Goal: Information Seeking & Learning: Learn about a topic

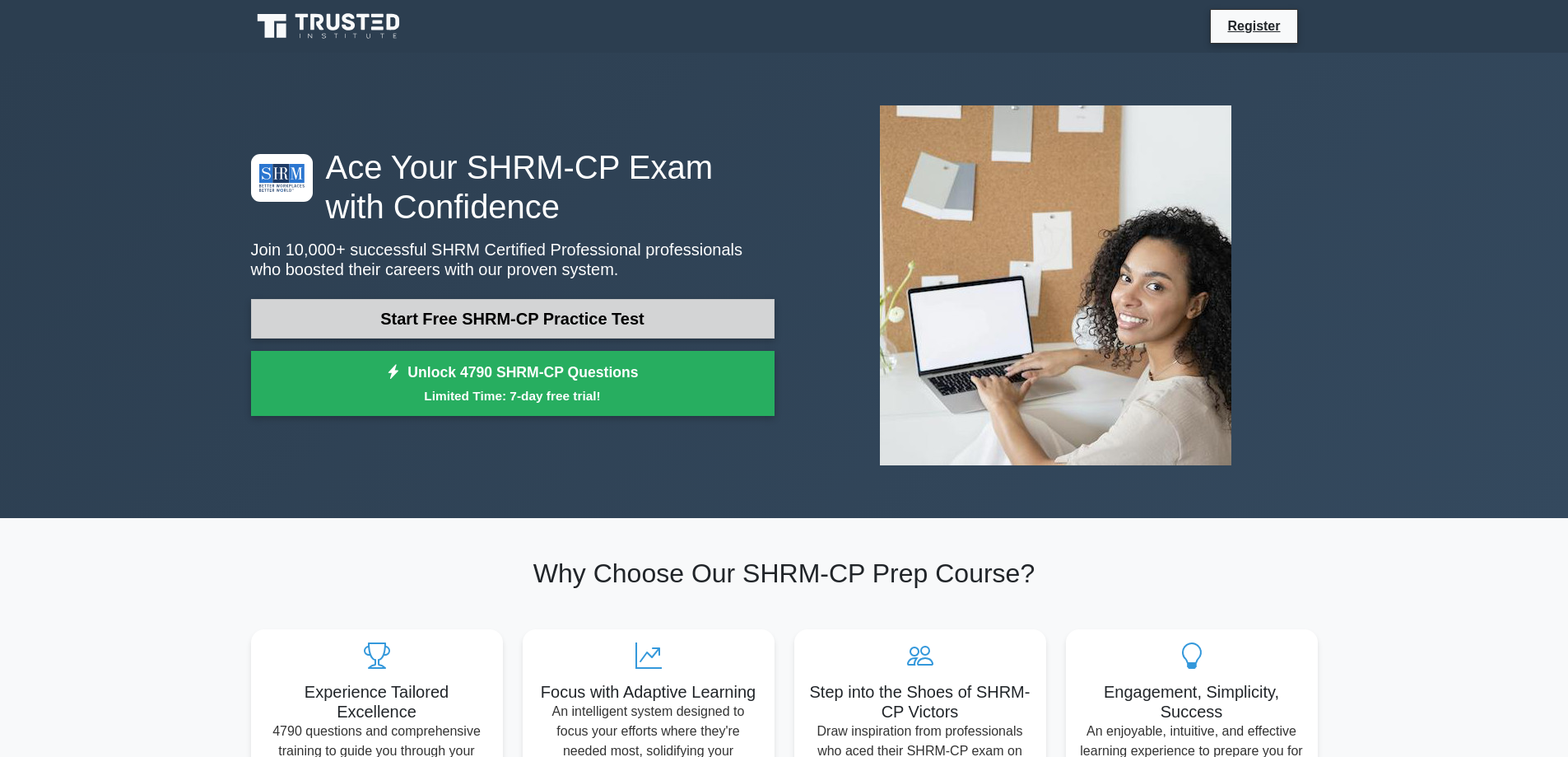
click at [419, 324] on link "Start Free SHRM-CP Practice Test" at bounding box center [513, 319] width 524 height 40
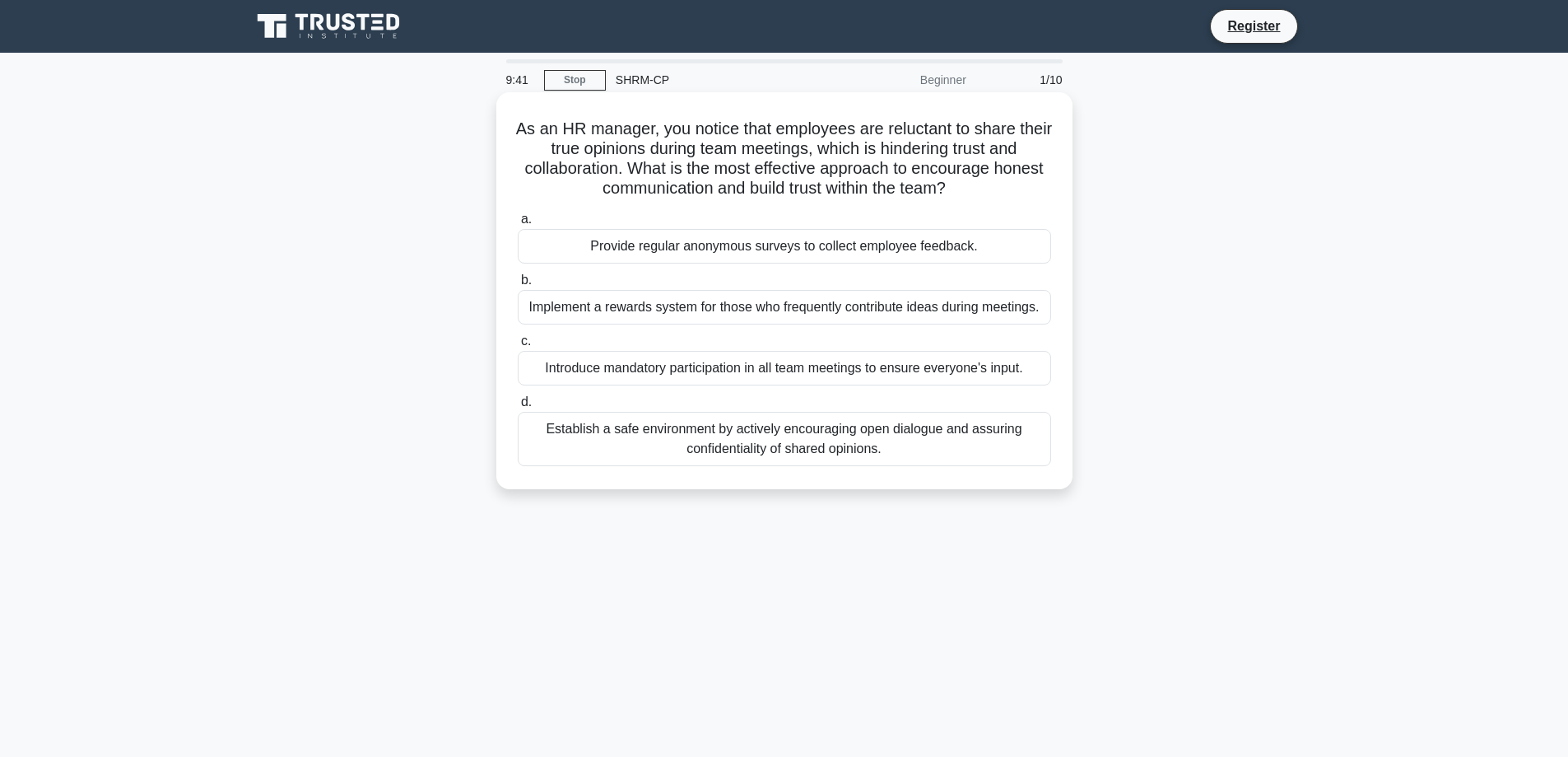
click at [777, 441] on div "Establish a safe environment by actively encouraging open dialogue and assuring…" at bounding box center [784, 438] width 533 height 54
click at [518, 407] on input "d. Establish a safe environment by actively encouraging open dialogue and assur…" at bounding box center [518, 402] width 0 height 11
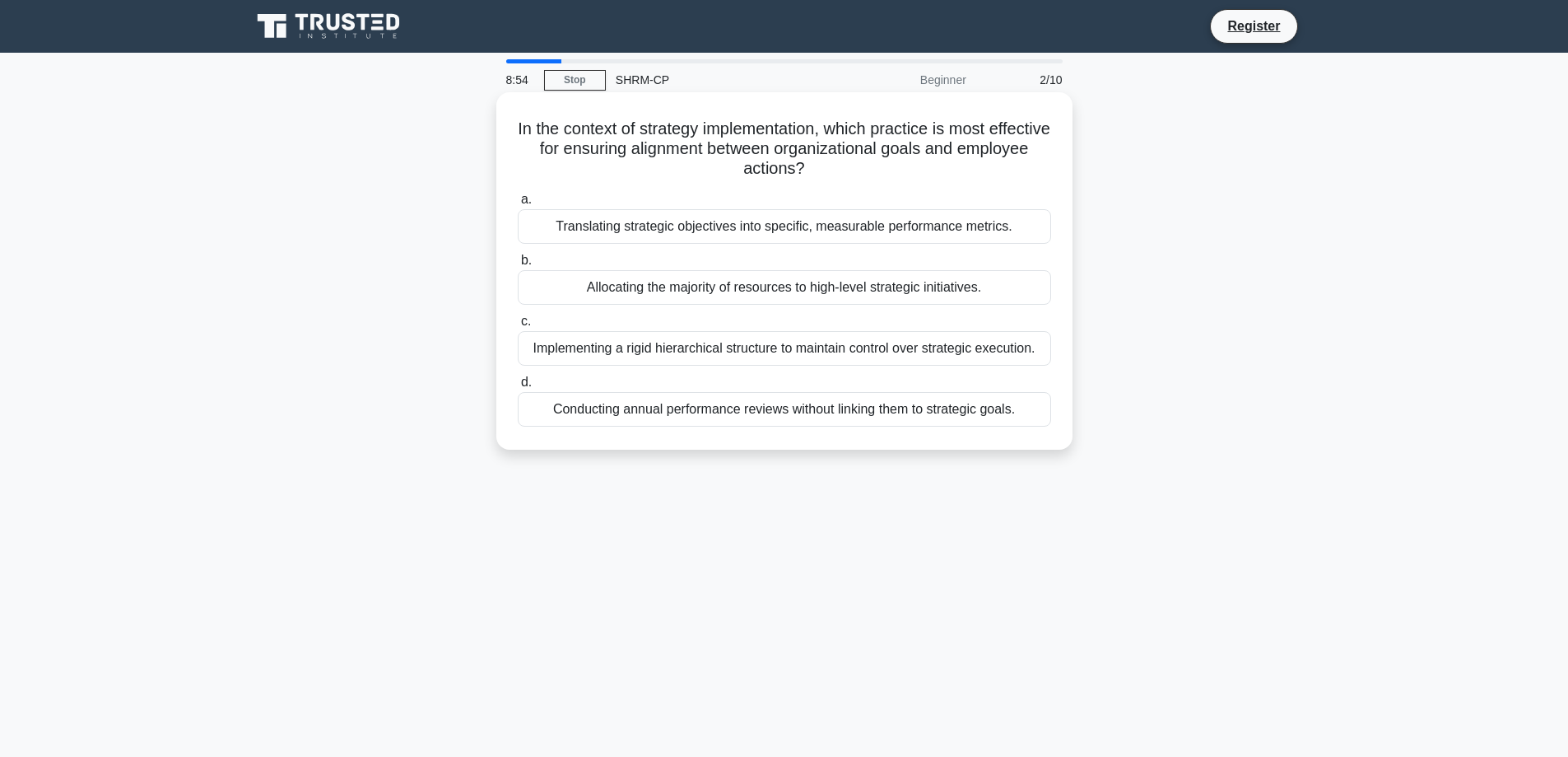
click at [760, 218] on div "Translating strategic objectives into specific, measurable performance metrics." at bounding box center [784, 226] width 533 height 35
click at [518, 205] on input "a. Translating strategic objectives into specific, measurable performance metri…" at bounding box center [518, 199] width 0 height 11
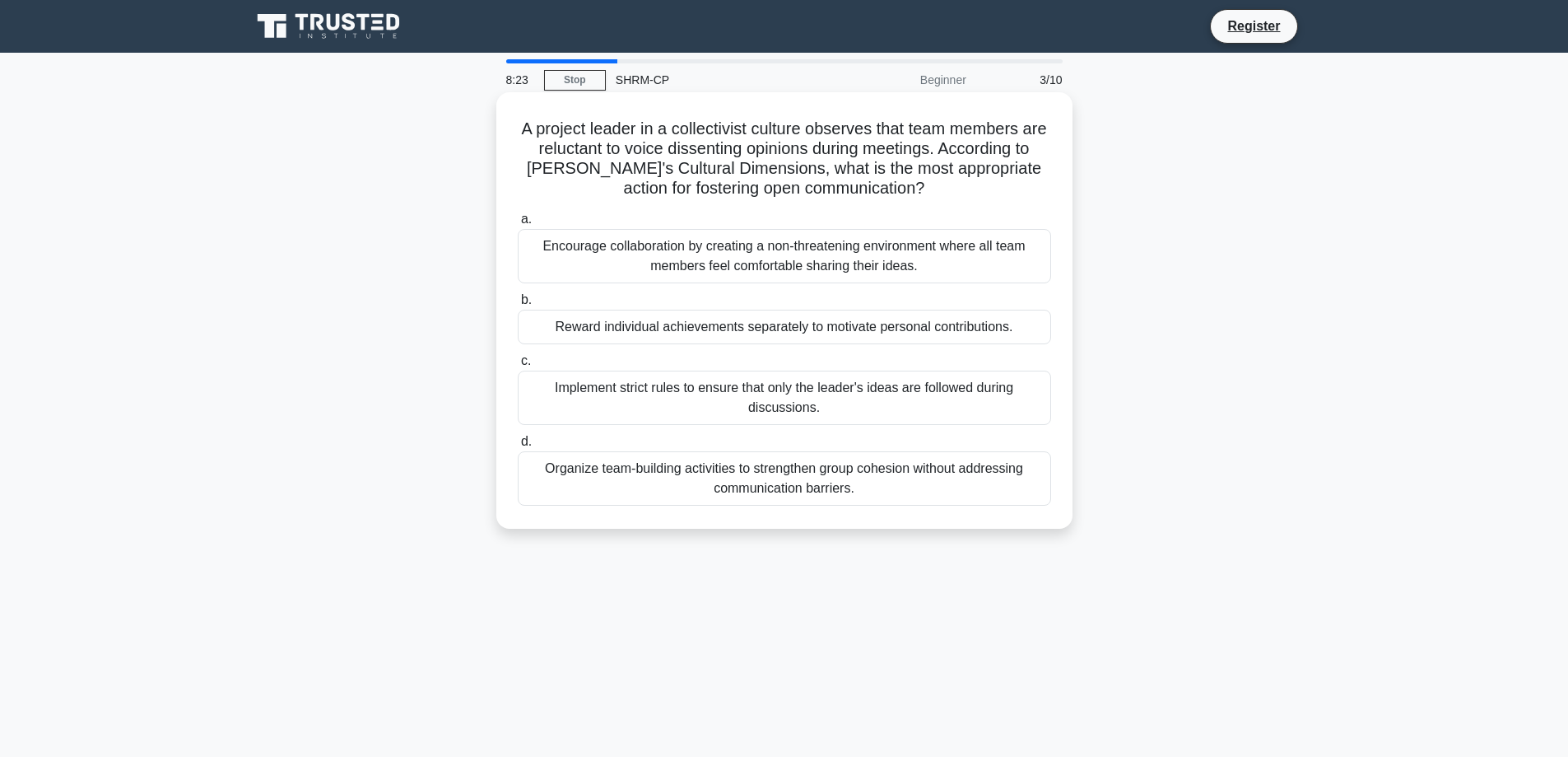
click at [701, 255] on div "Encourage collaboration by creating a non-threatening environment where all tea…" at bounding box center [784, 256] width 533 height 54
click at [518, 225] on input "a. Encourage collaboration by creating a non-threatening environment where all …" at bounding box center [518, 219] width 0 height 11
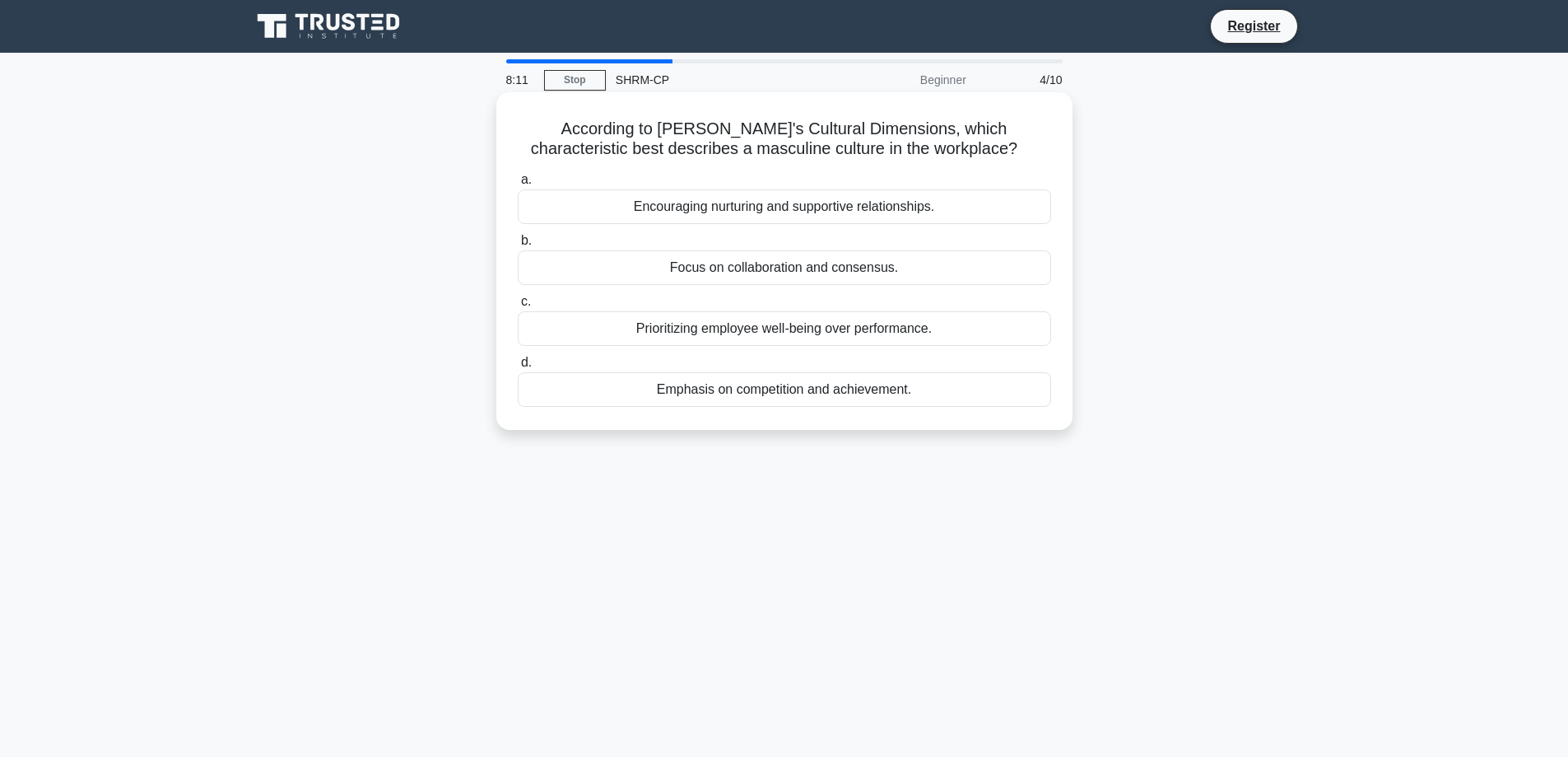
click at [746, 387] on div "Emphasis on competition and achievement." at bounding box center [784, 389] width 533 height 35
click at [518, 368] on input "d. Emphasis on competition and achievement." at bounding box center [518, 362] width 0 height 11
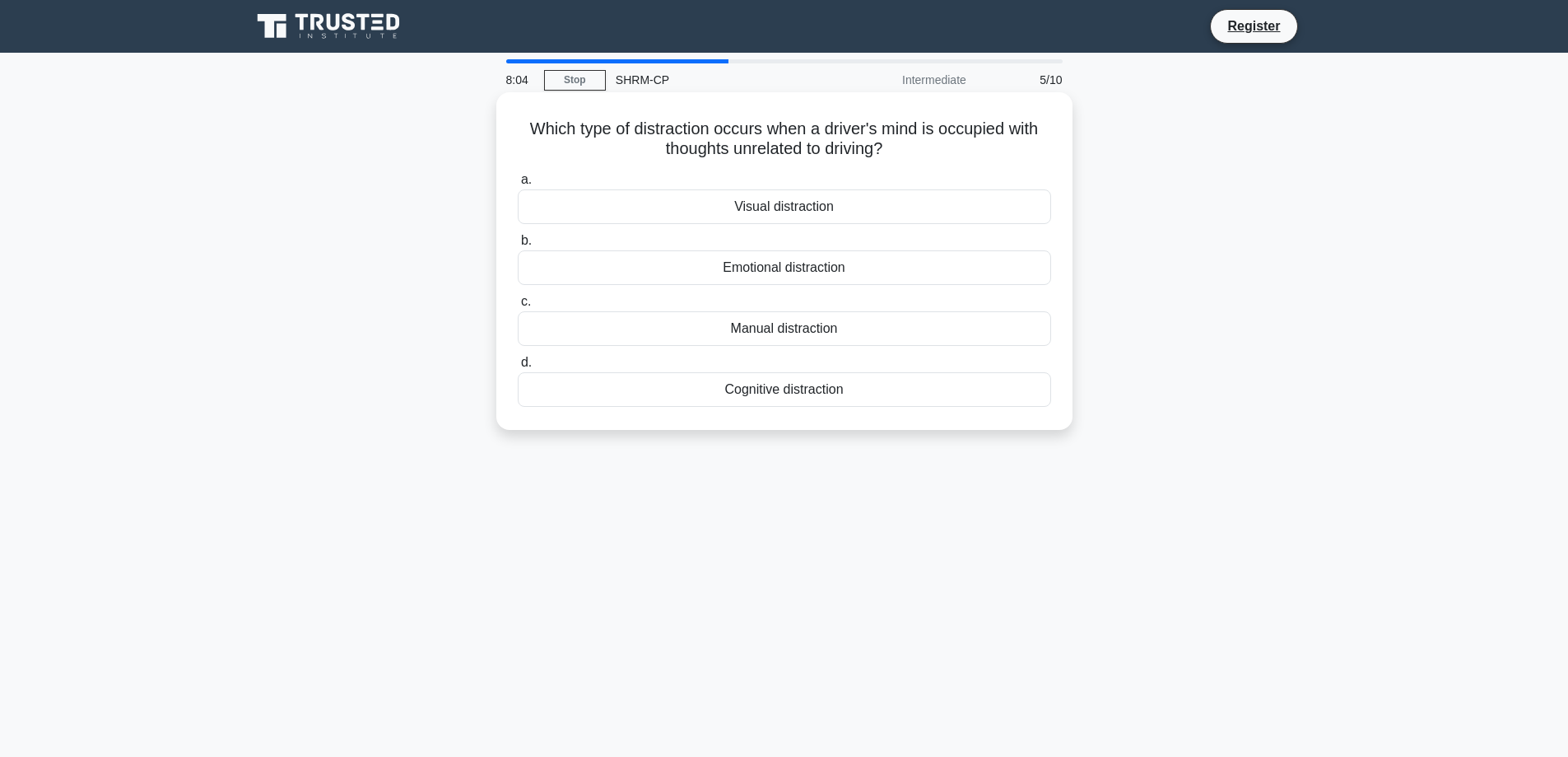
click at [736, 397] on div "Cognitive distraction" at bounding box center [784, 389] width 533 height 35
click at [518, 368] on input "d. Cognitive distraction" at bounding box center [518, 362] width 0 height 11
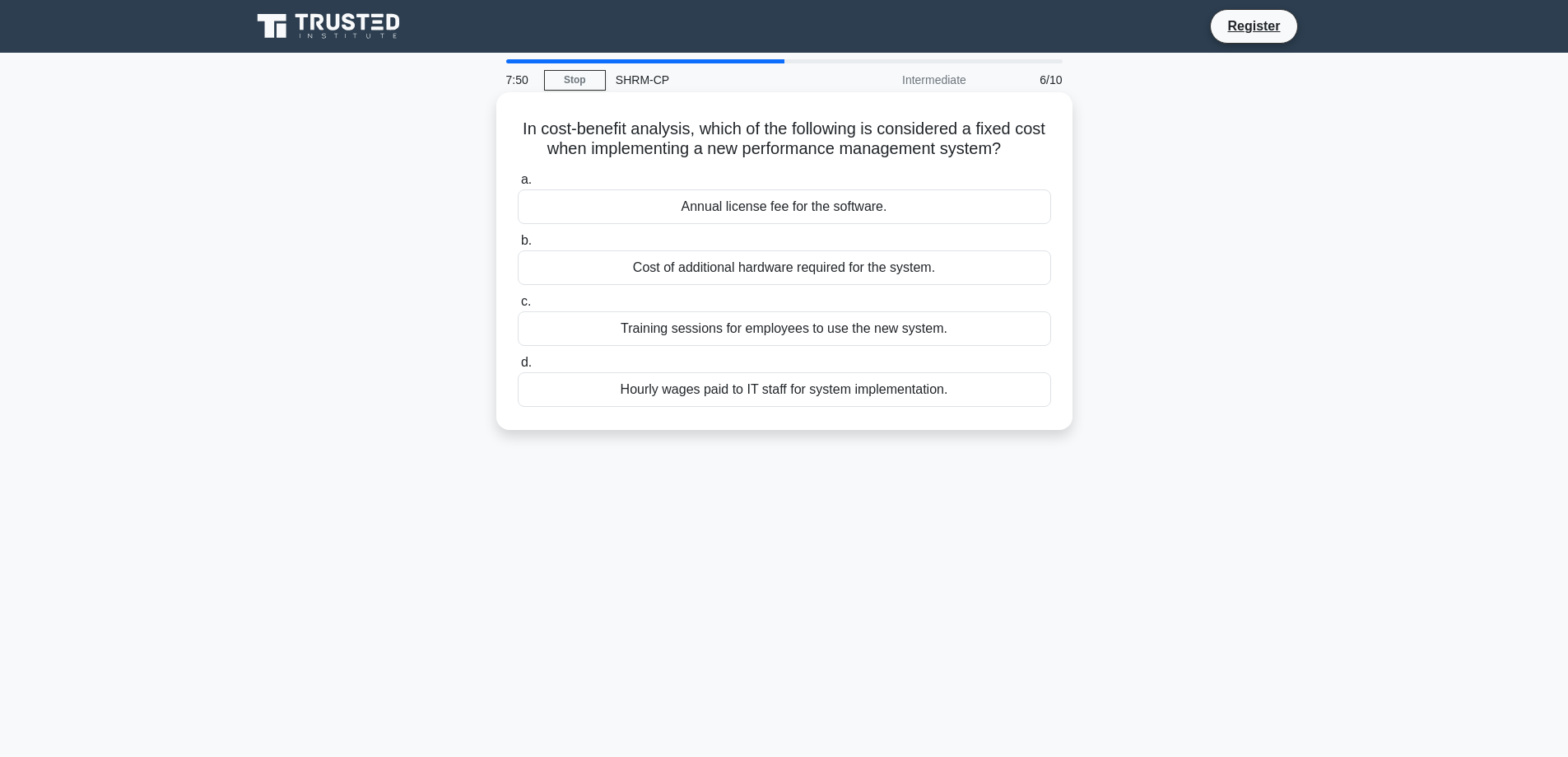
click at [689, 208] on div "Annual license fee for the software." at bounding box center [784, 206] width 533 height 35
click at [518, 185] on input "a. Annual license fee for the software." at bounding box center [518, 180] width 0 height 11
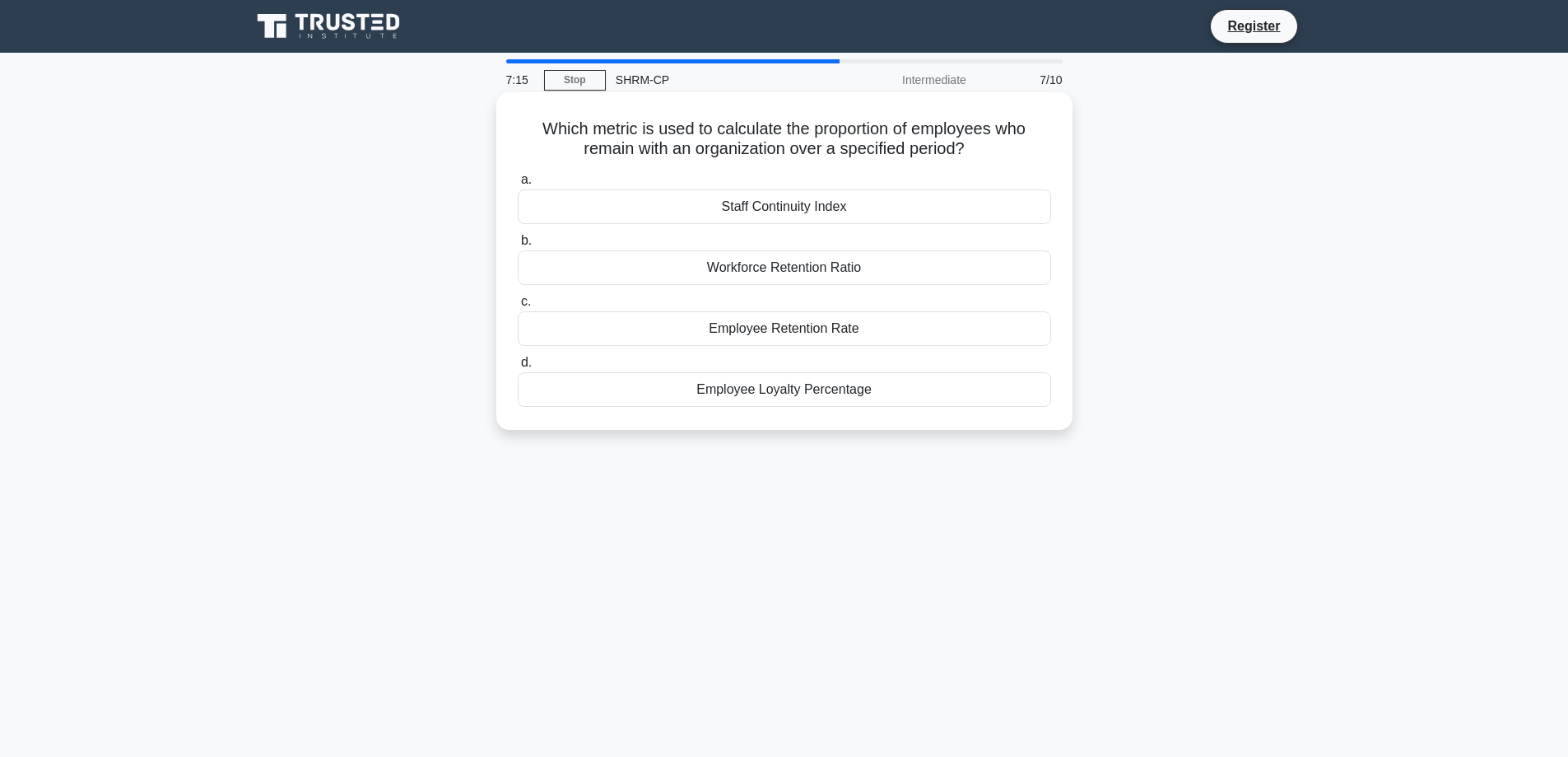
click at [774, 328] on div "Employee Retention Rate" at bounding box center [784, 328] width 533 height 35
click at [518, 307] on input "c. Employee Retention Rate" at bounding box center [518, 302] width 0 height 11
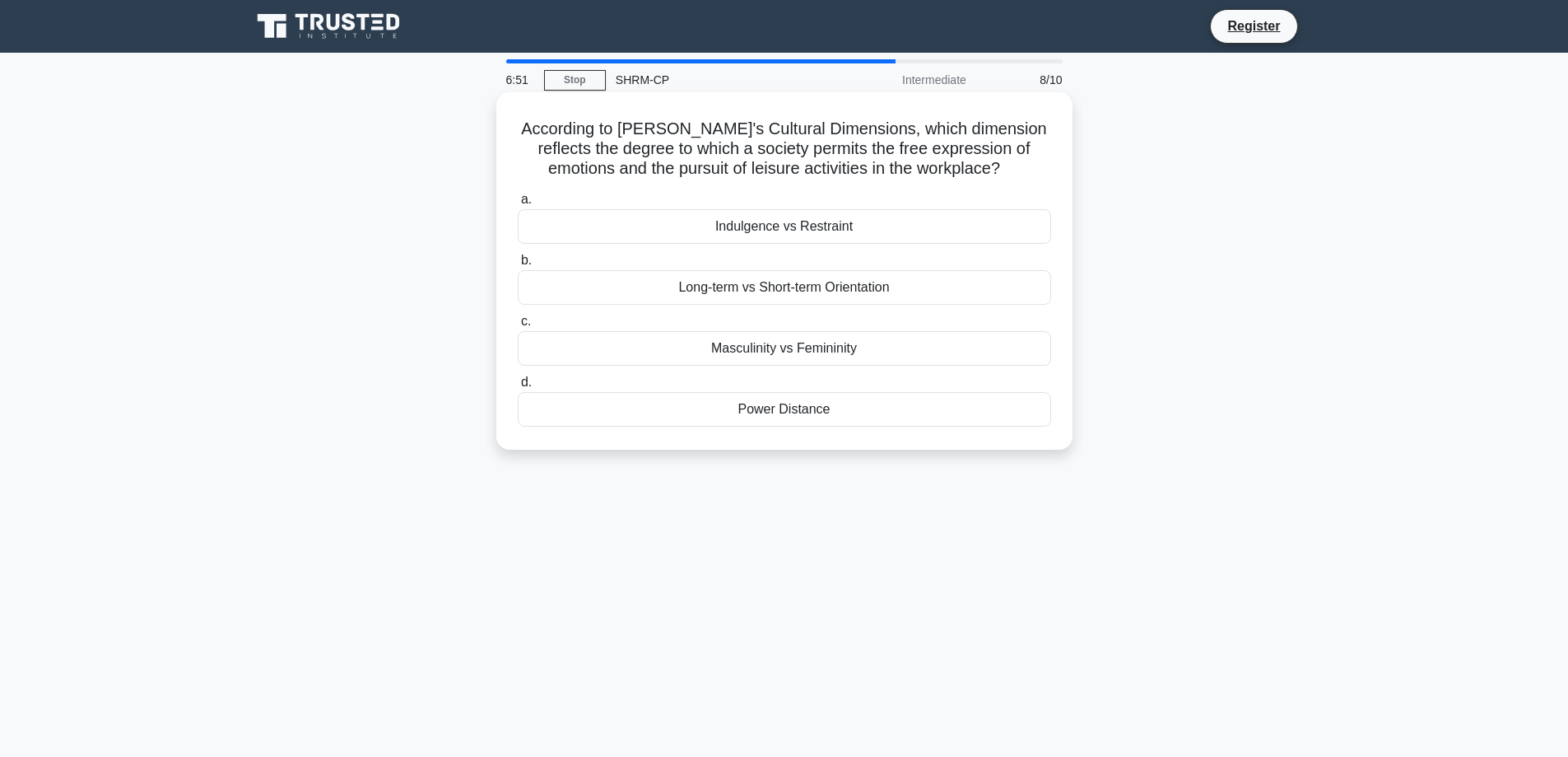
click at [834, 226] on div "Indulgence vs Restraint" at bounding box center [784, 226] width 533 height 35
click at [518, 205] on input "a. Indulgence vs Restraint" at bounding box center [518, 199] width 0 height 11
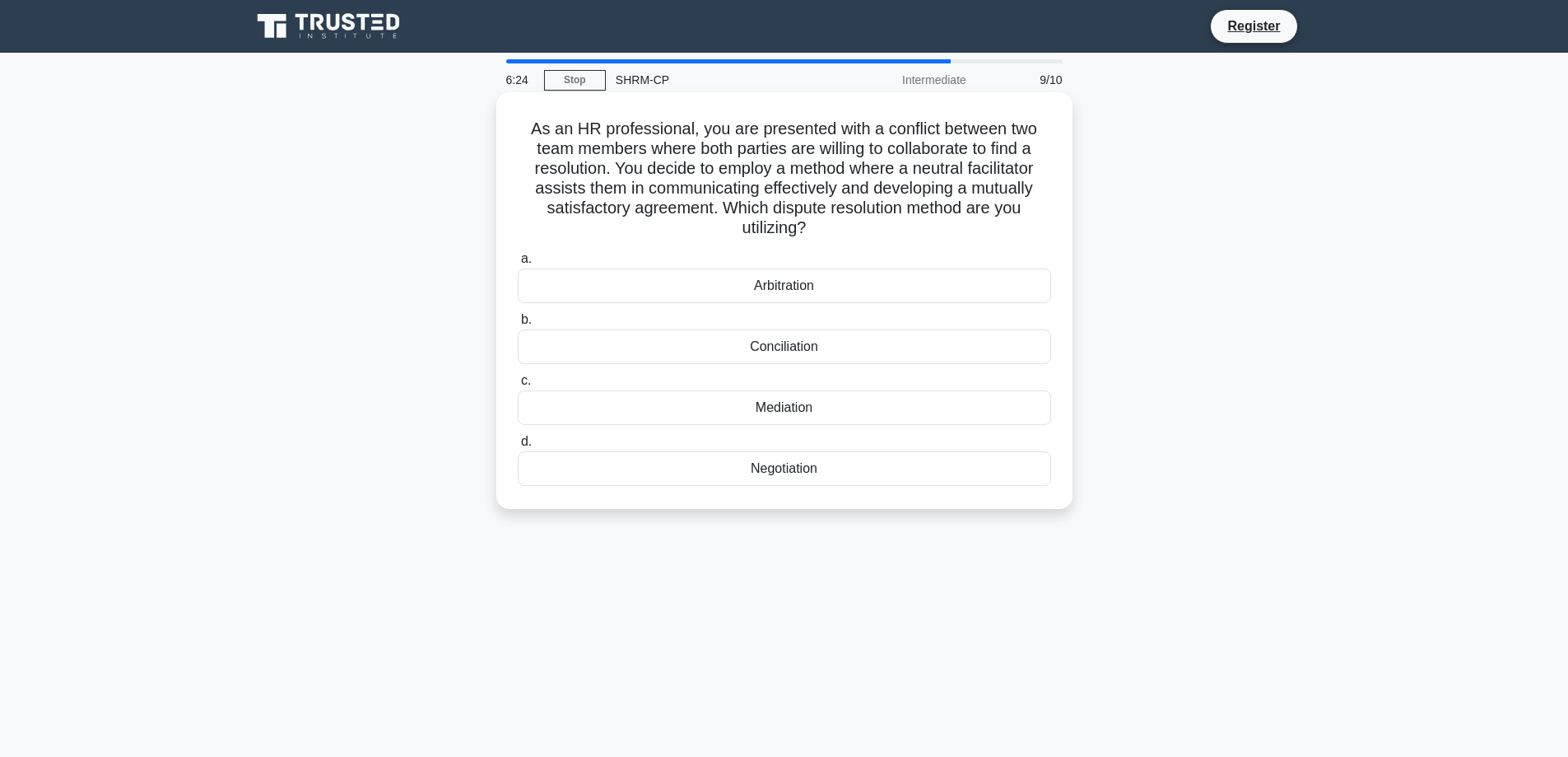
click at [791, 411] on div "Mediation" at bounding box center [784, 407] width 533 height 35
click at [518, 386] on input "c. Mediation" at bounding box center [518, 380] width 0 height 11
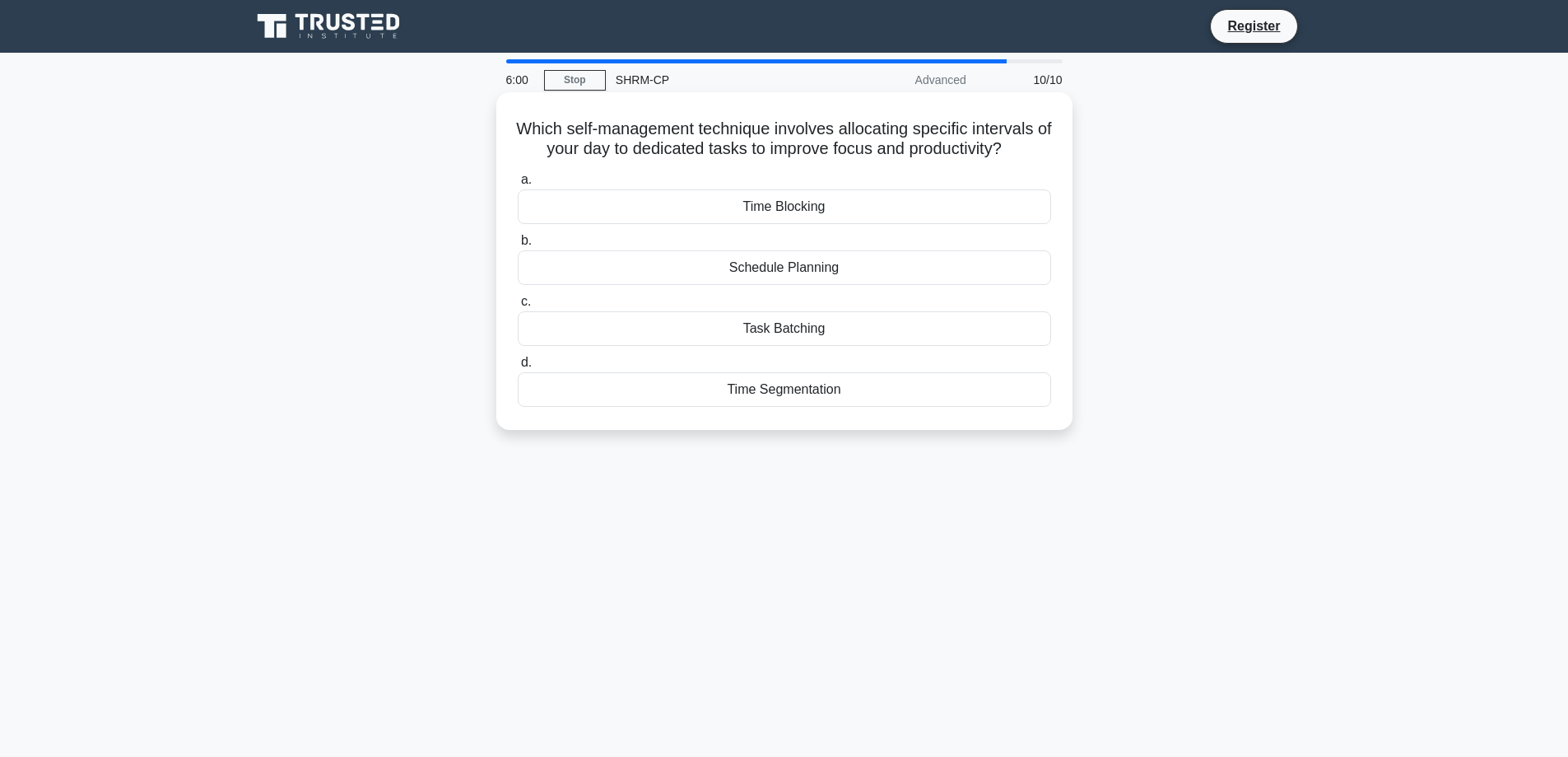
click at [776, 204] on div "Time Blocking" at bounding box center [784, 206] width 533 height 35
click at [518, 185] on input "a. Time Blocking" at bounding box center [518, 180] width 0 height 11
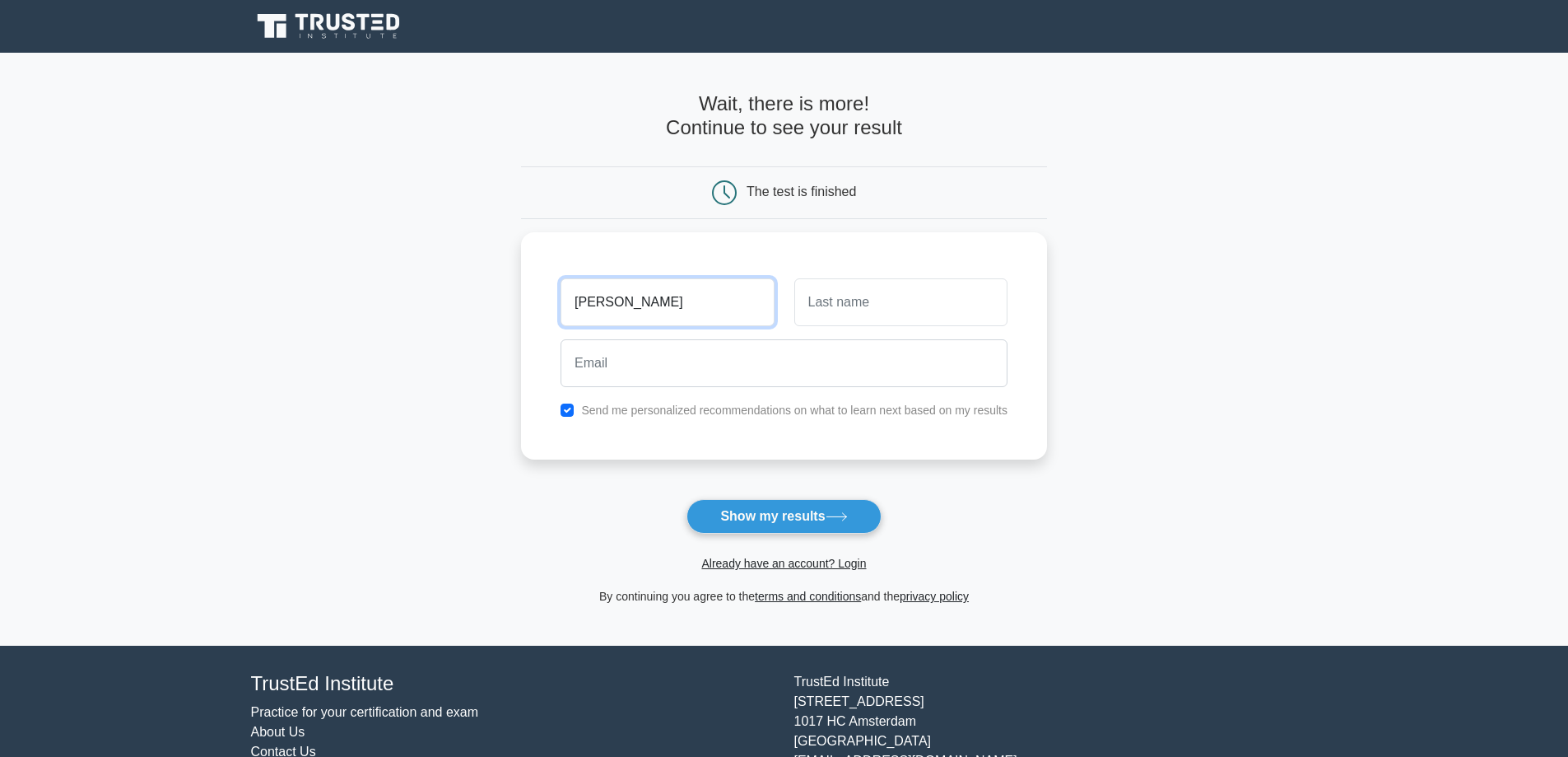
type input "[PERSON_NAME]"
type input "Lybrook"
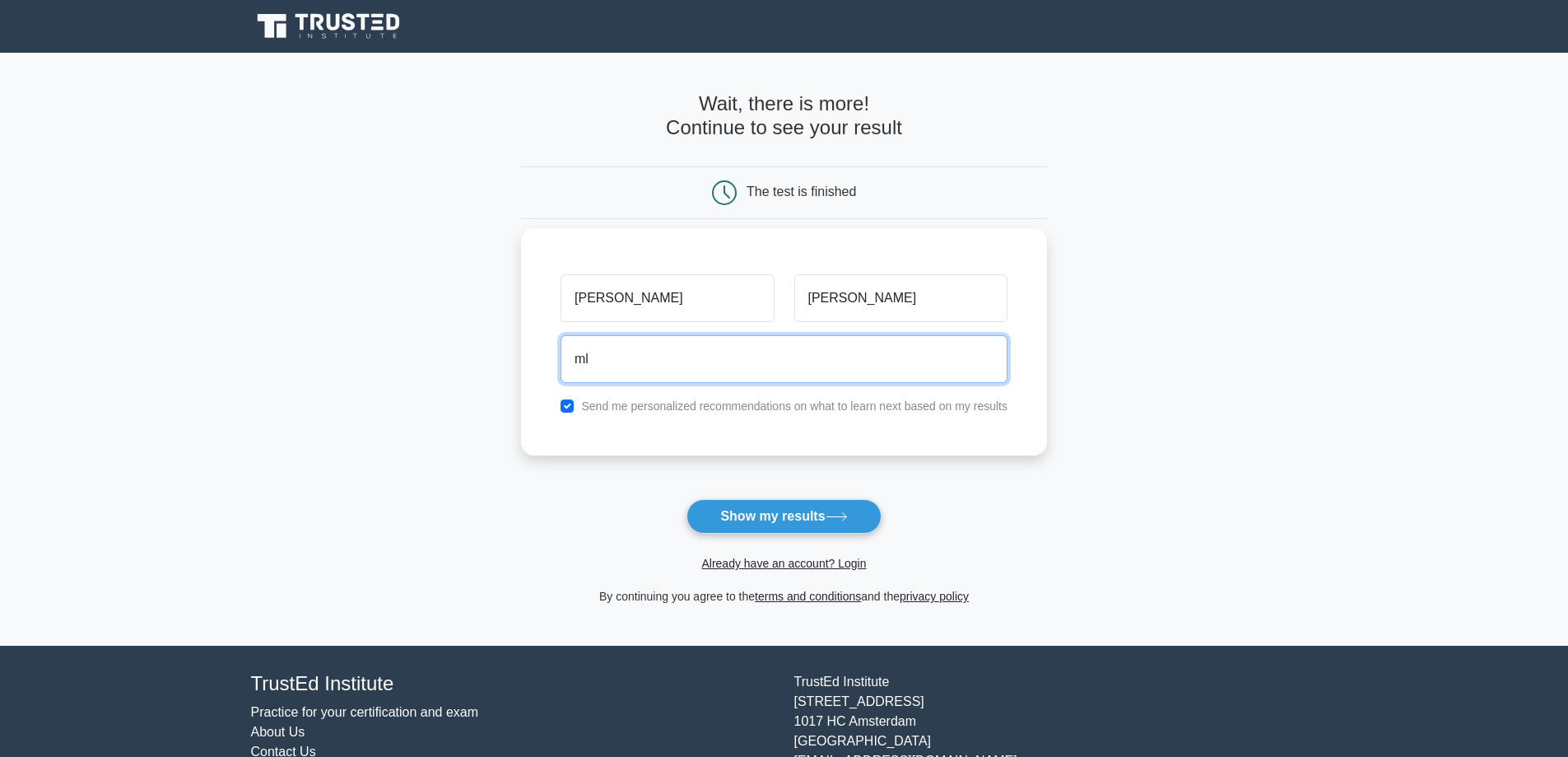
type input "mlybrook@gmail.com"
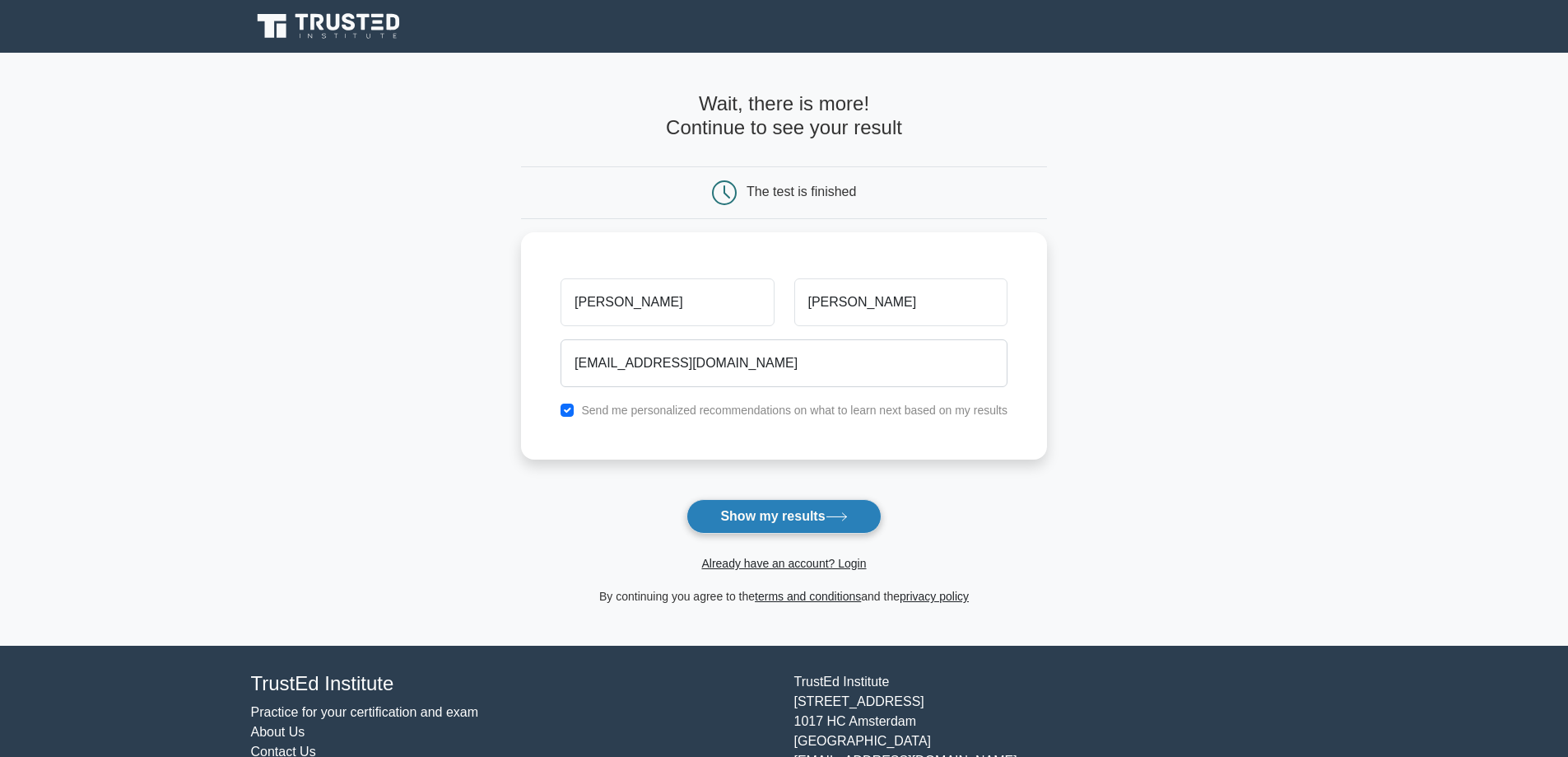
click at [750, 522] on button "Show my results" at bounding box center [784, 516] width 194 height 35
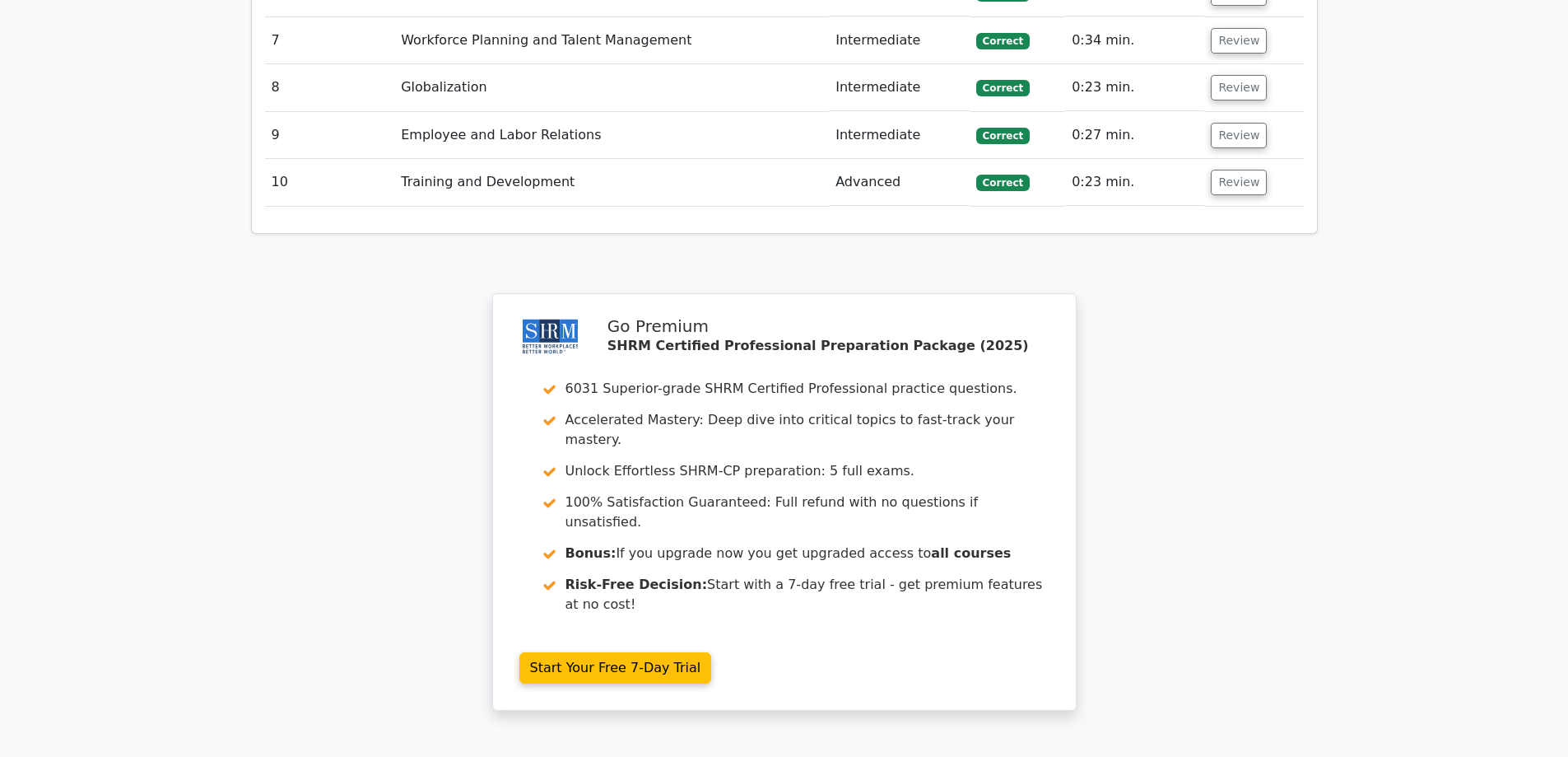
scroll to position [2470, 0]
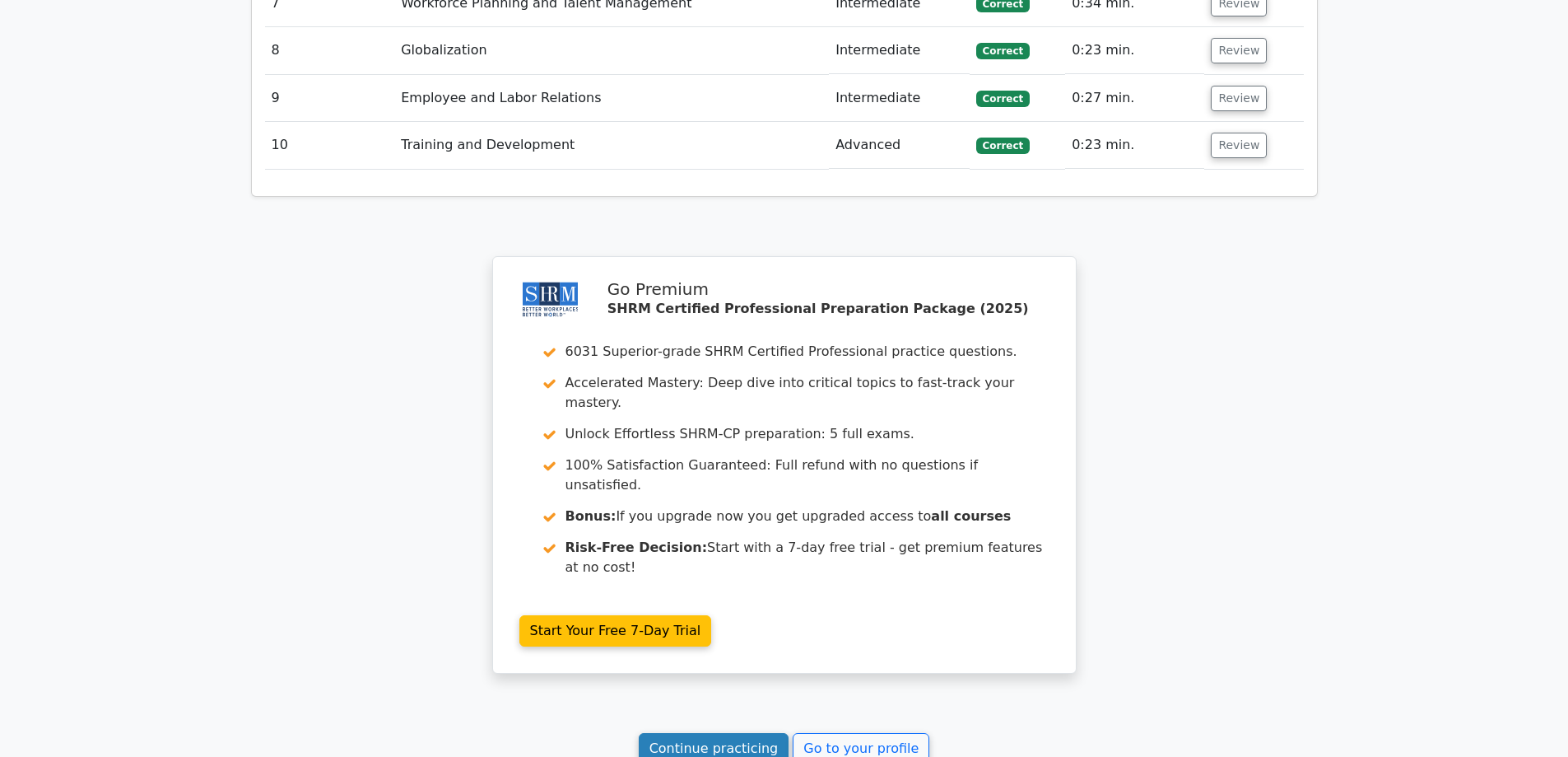
click at [733, 732] on link "Continue practicing" at bounding box center [714, 748] width 150 height 31
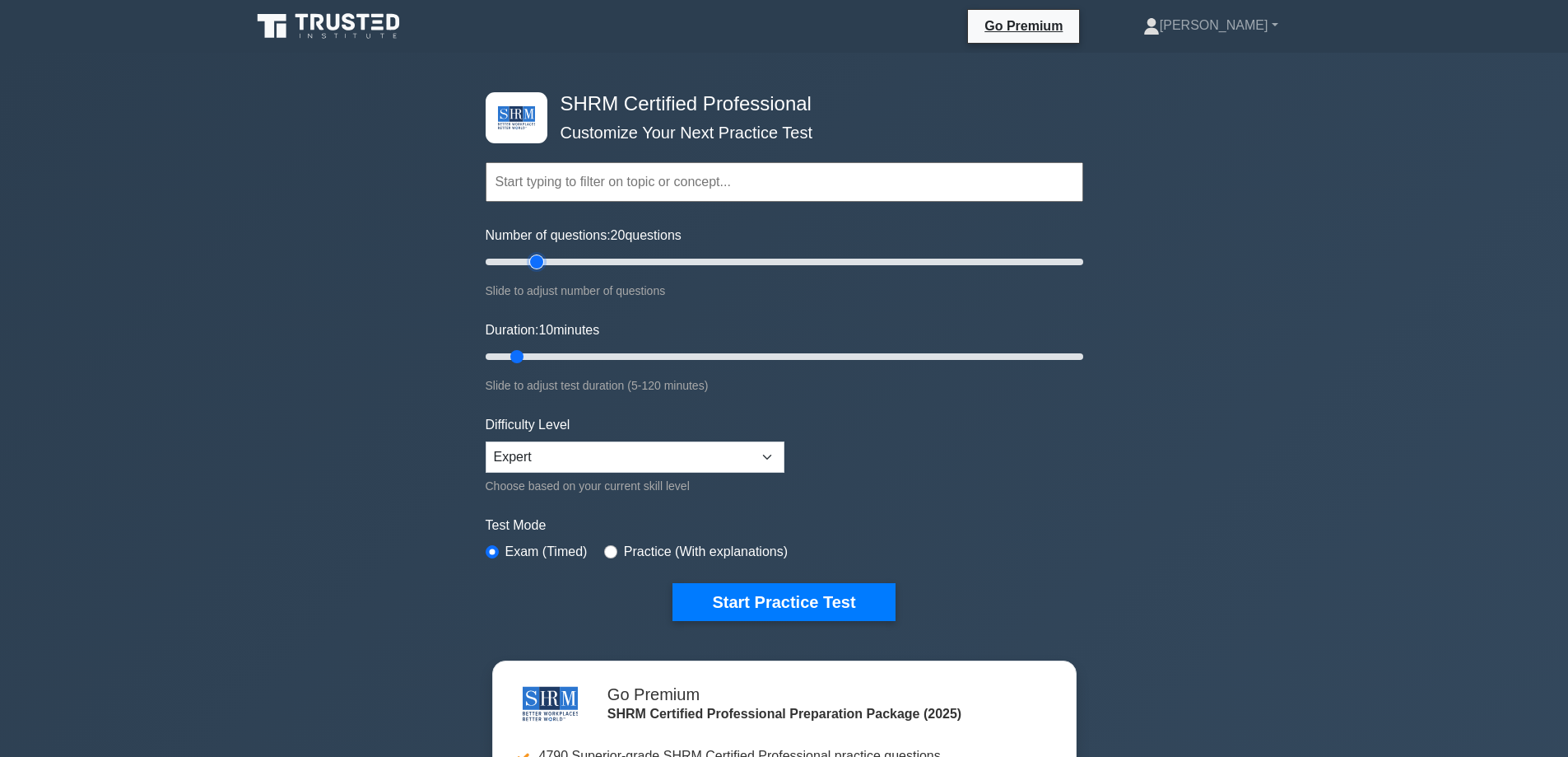
drag, startPoint x: 504, startPoint y: 263, endPoint x: 541, endPoint y: 263, distance: 37.0
type input "20"
click at [541, 263] on input "Number of questions: 20 questions" at bounding box center [784, 261] width 597 height 19
drag, startPoint x: 514, startPoint y: 355, endPoint x: 556, endPoint y: 357, distance: 42.0
type input "20"
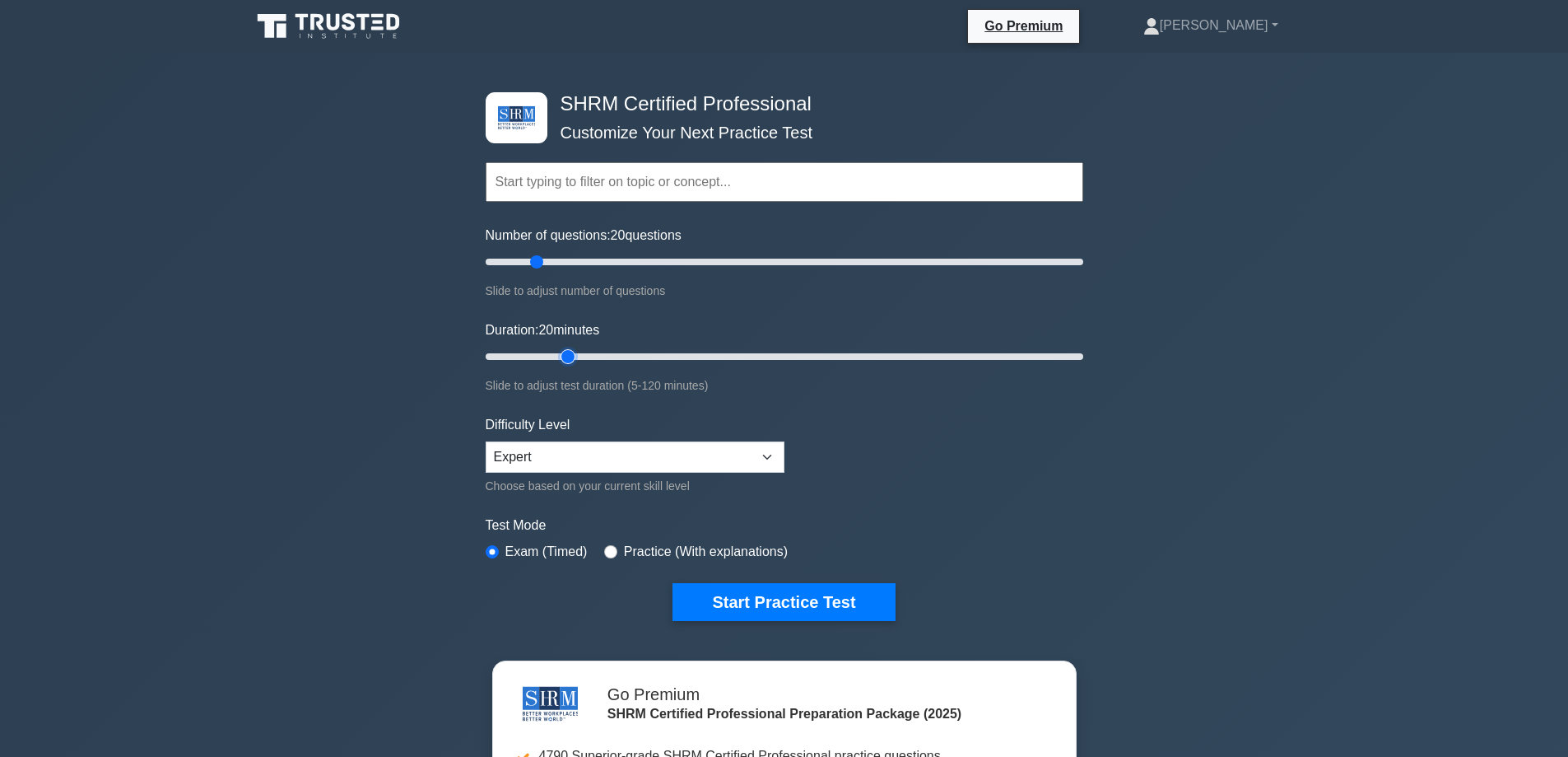
click at [556, 357] on input "Duration: 20 minutes" at bounding box center [784, 356] width 597 height 19
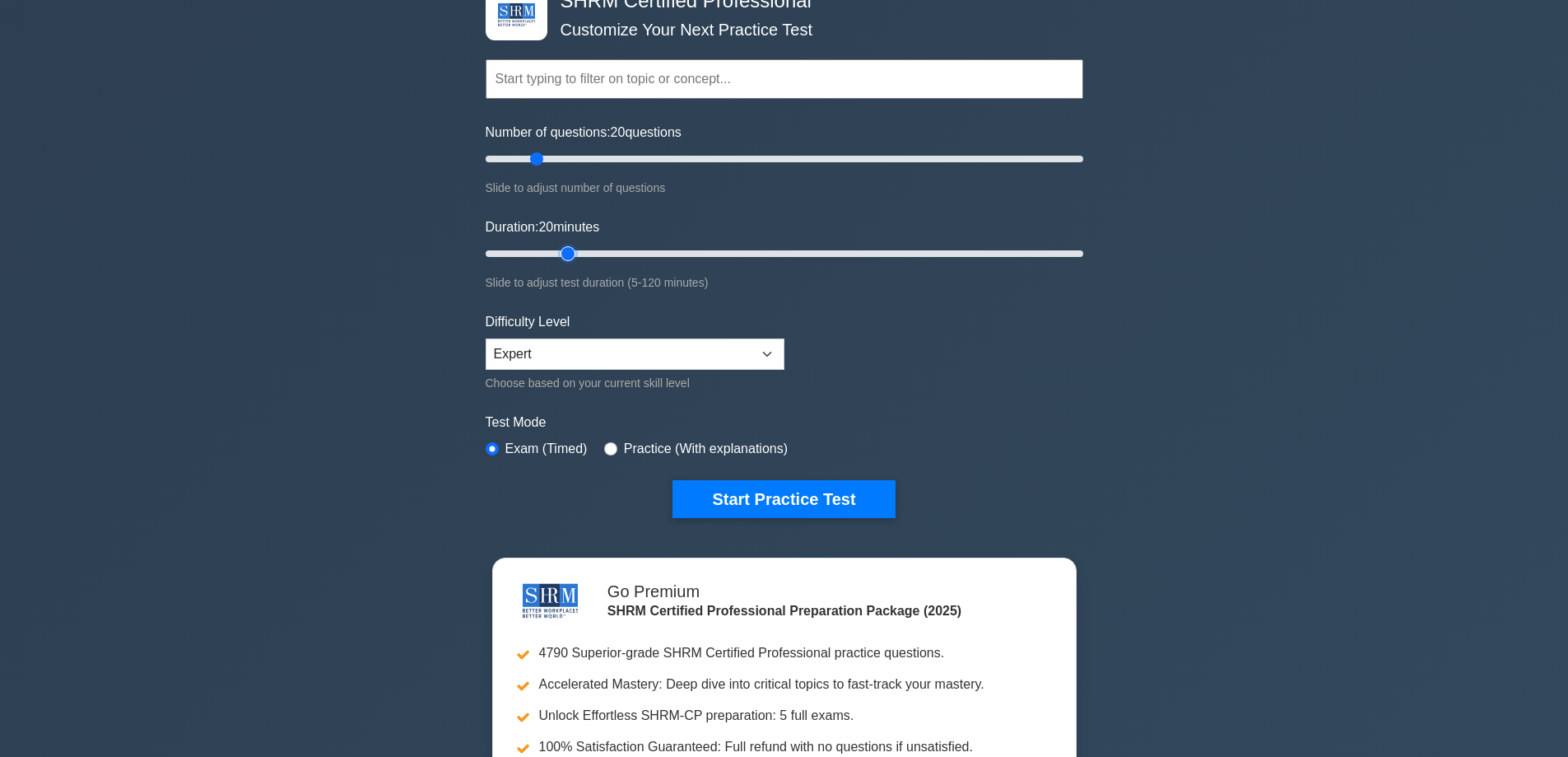
scroll to position [165, 0]
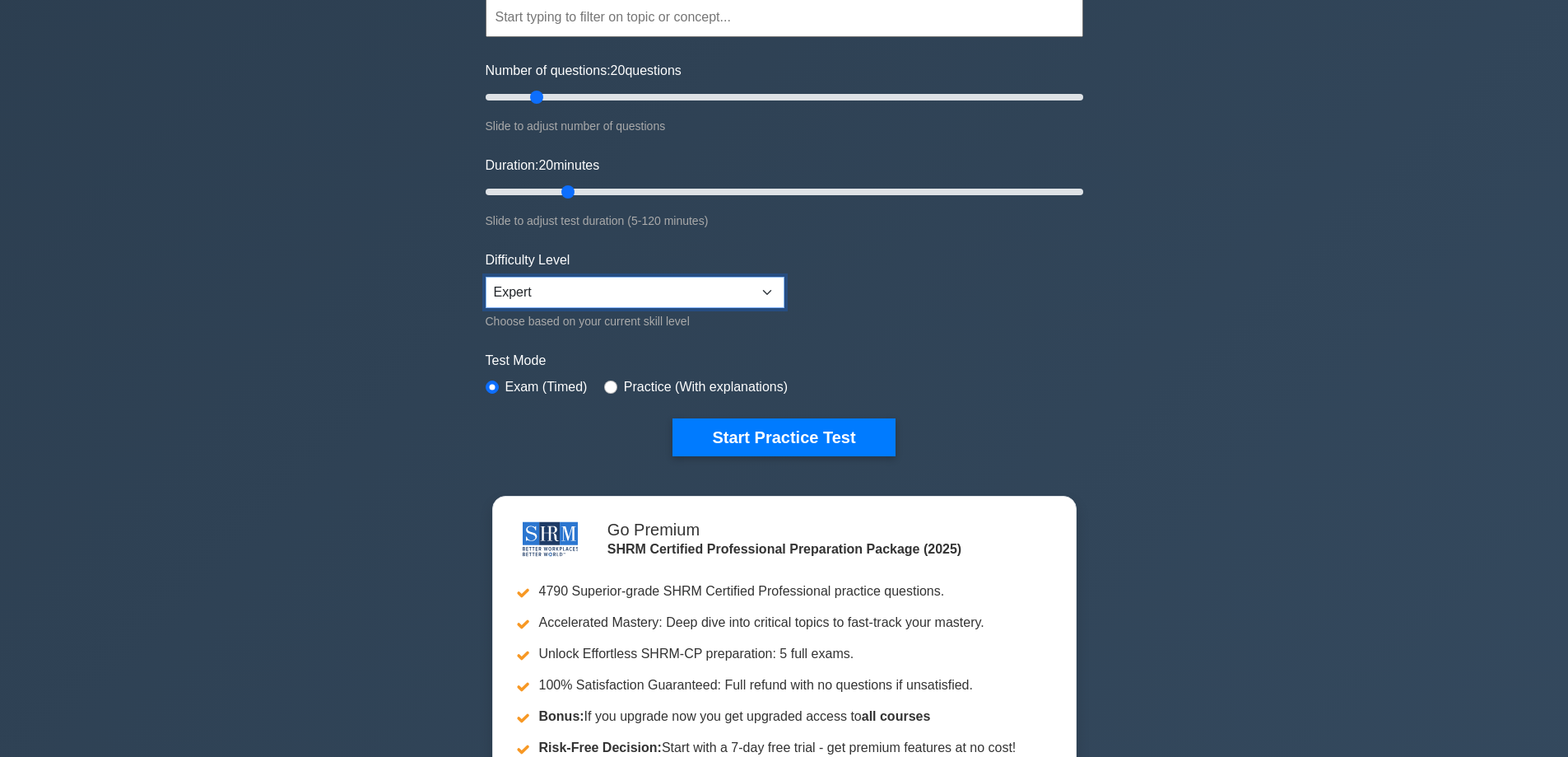
click at [763, 289] on select "Beginner Intermediate Expert" at bounding box center [635, 291] width 299 height 31
click at [764, 289] on select "Beginner Intermediate Expert" at bounding box center [635, 291] width 299 height 31
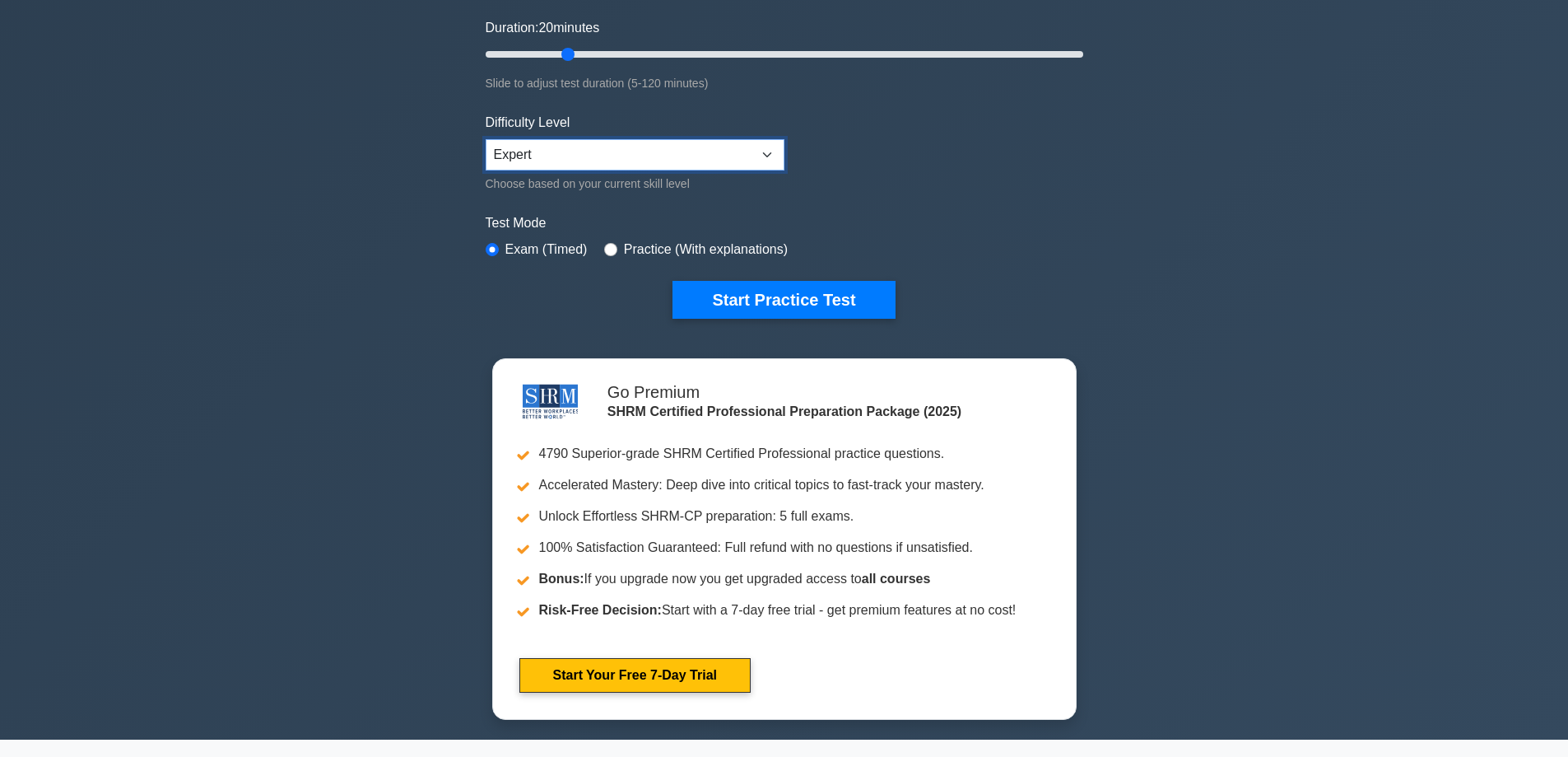
scroll to position [329, 0]
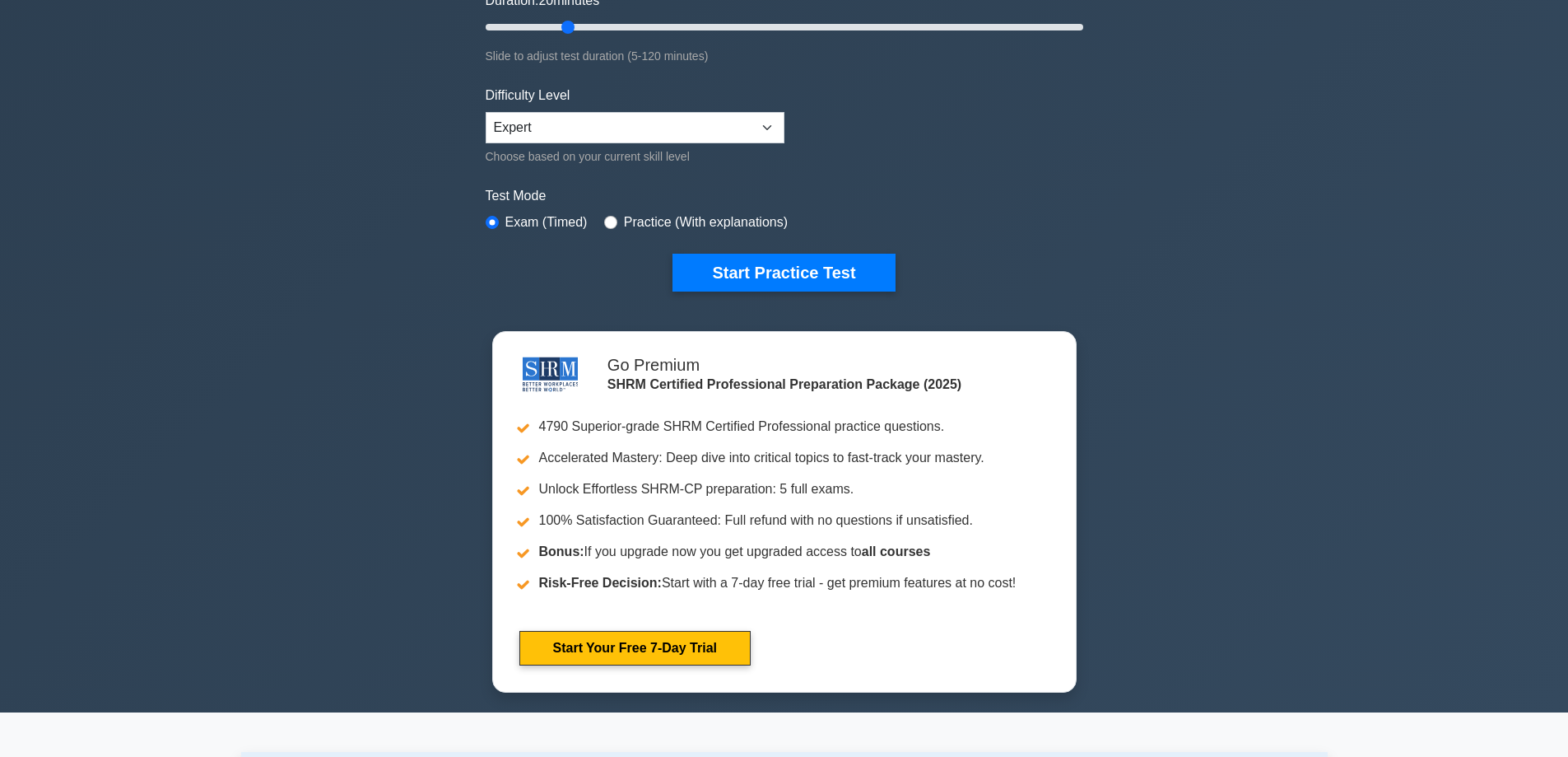
click at [733, 214] on label "Practice (With explanations)" at bounding box center [706, 221] width 164 height 19
click at [724, 219] on label "Practice (With explanations)" at bounding box center [706, 221] width 164 height 19
click at [604, 220] on input "radio" at bounding box center [611, 222] width 14 height 14
radio input "true"
click at [493, 215] on input "radio" at bounding box center [493, 222] width 14 height 14
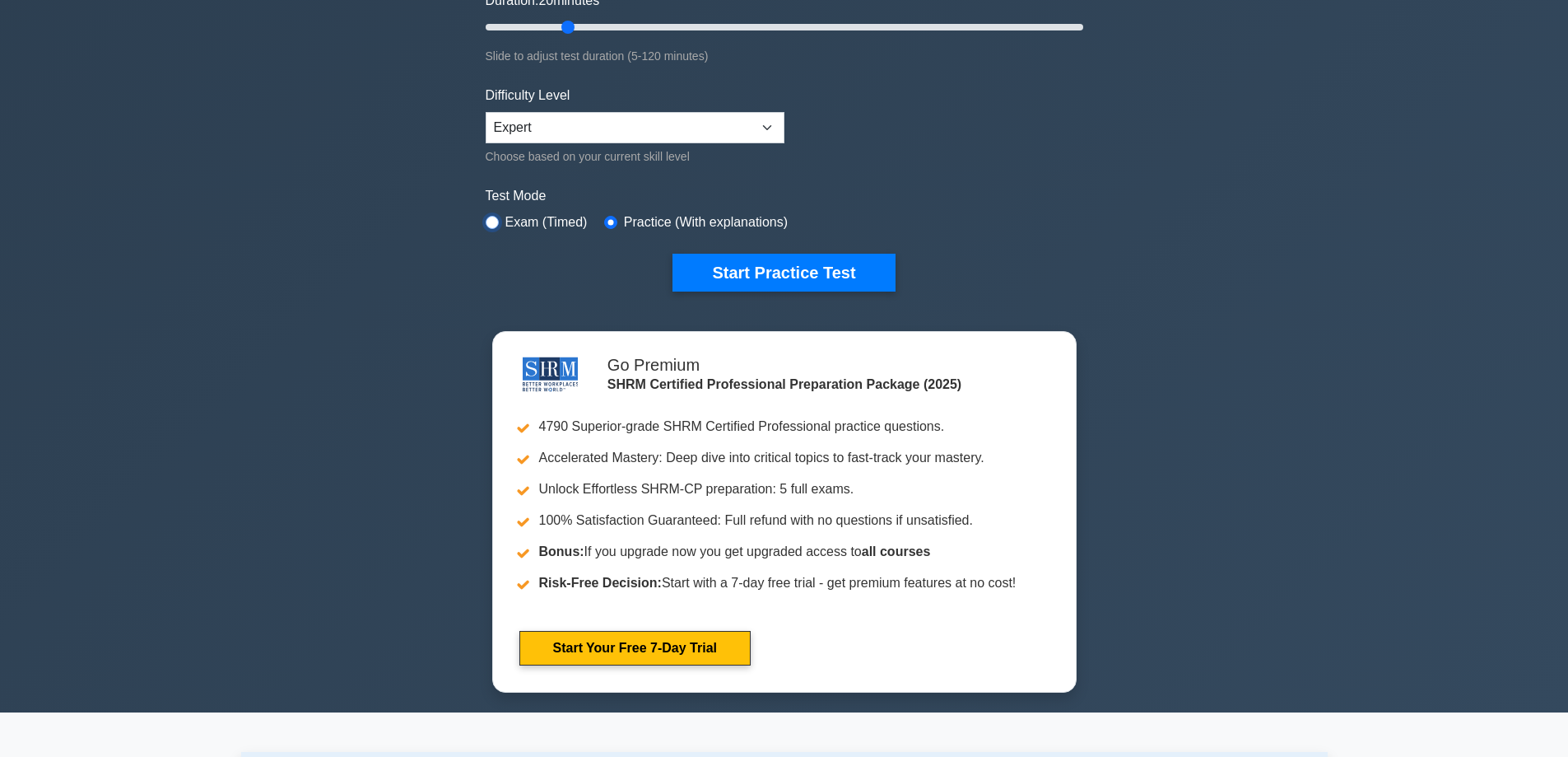
radio input "true"
click at [780, 265] on button "Start Practice Test" at bounding box center [783, 272] width 222 height 38
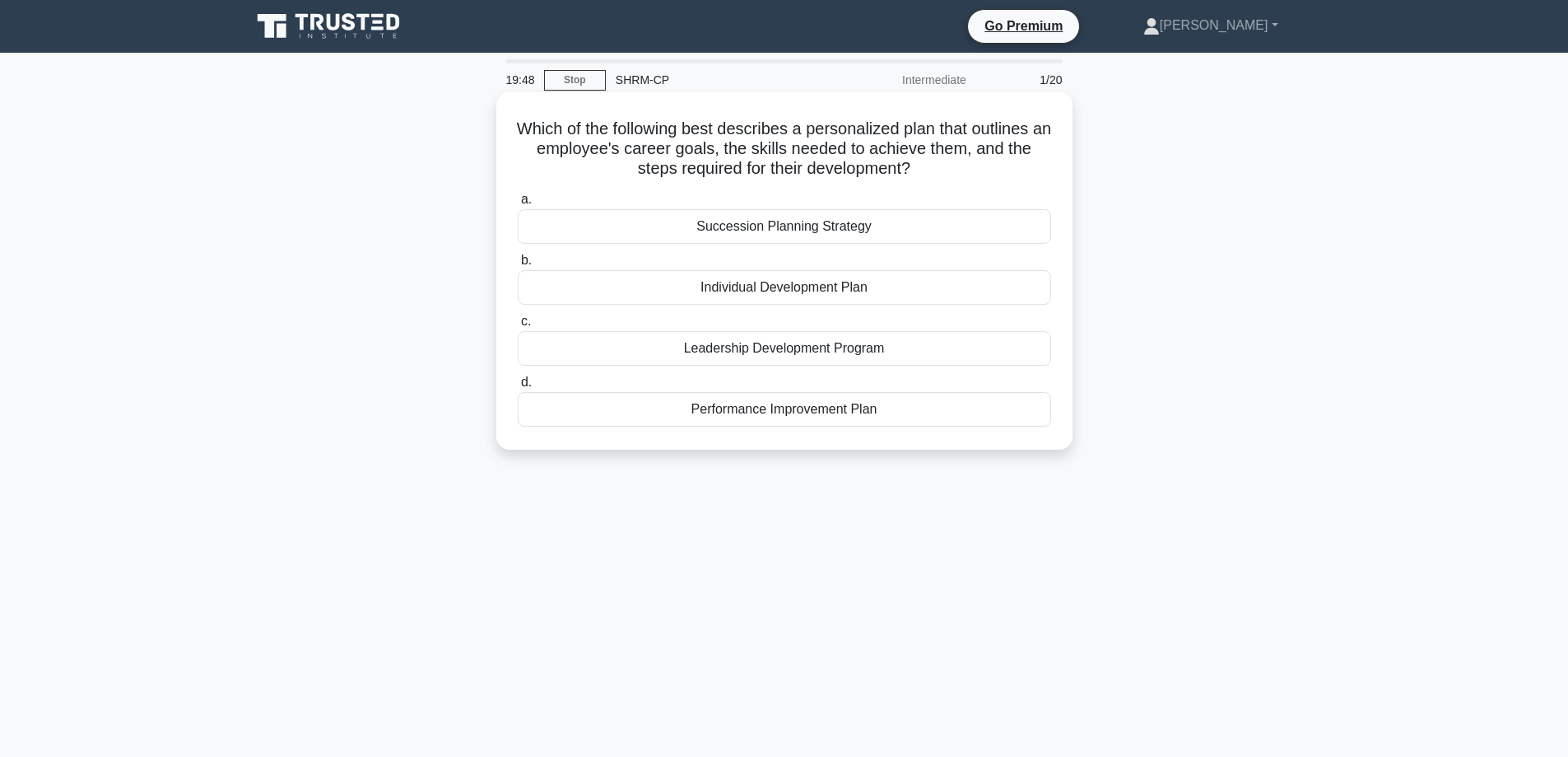
click at [741, 287] on div "Individual Development Plan" at bounding box center [784, 287] width 533 height 35
click at [518, 266] on input "b. Individual Development Plan" at bounding box center [518, 260] width 0 height 11
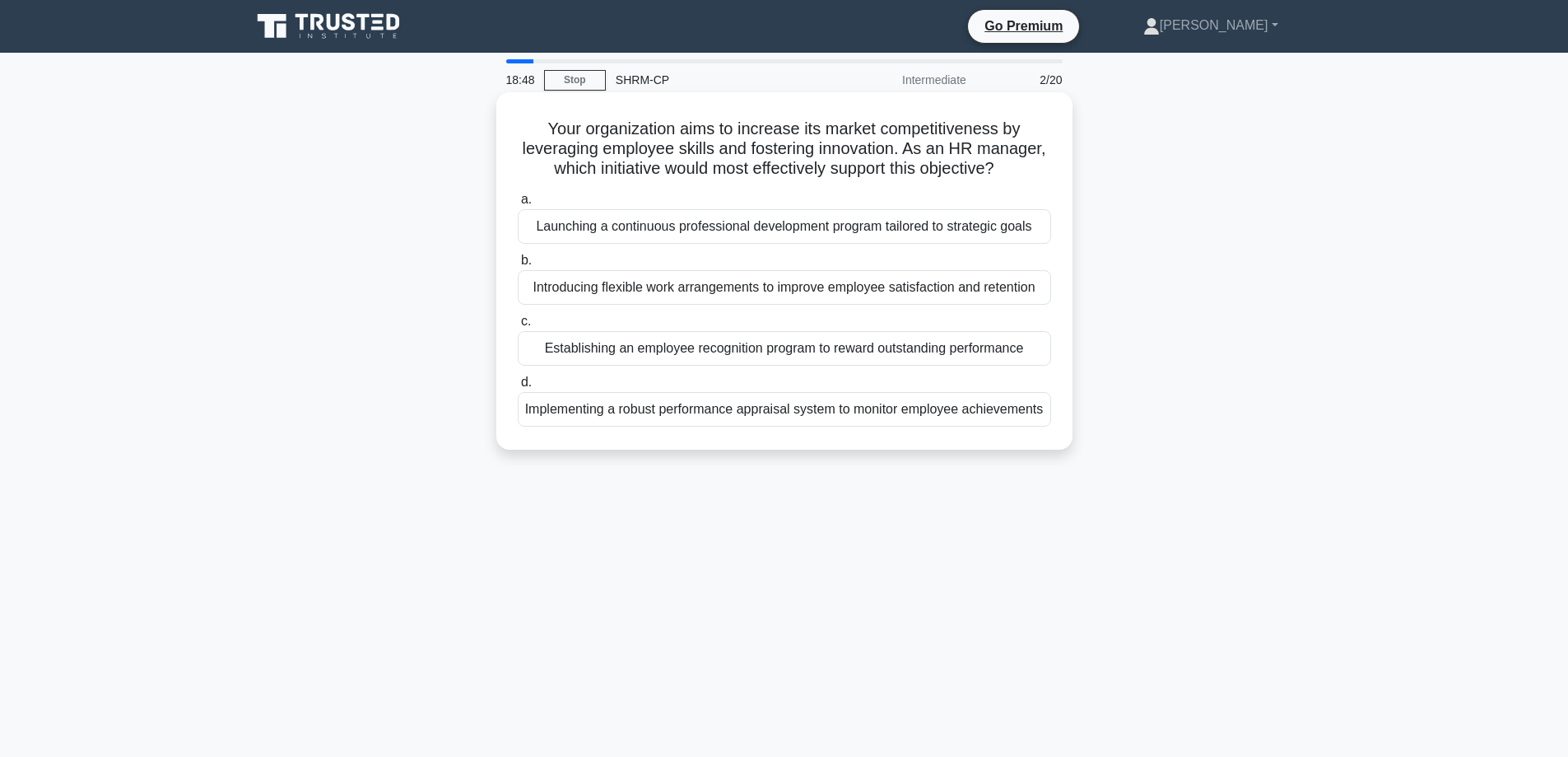
click at [547, 226] on div "Launching a continuous professional development program tailored to strategic g…" at bounding box center [784, 226] width 533 height 35
click at [518, 205] on input "a. Launching a continuous professional development program tailored to strategi…" at bounding box center [518, 199] width 0 height 11
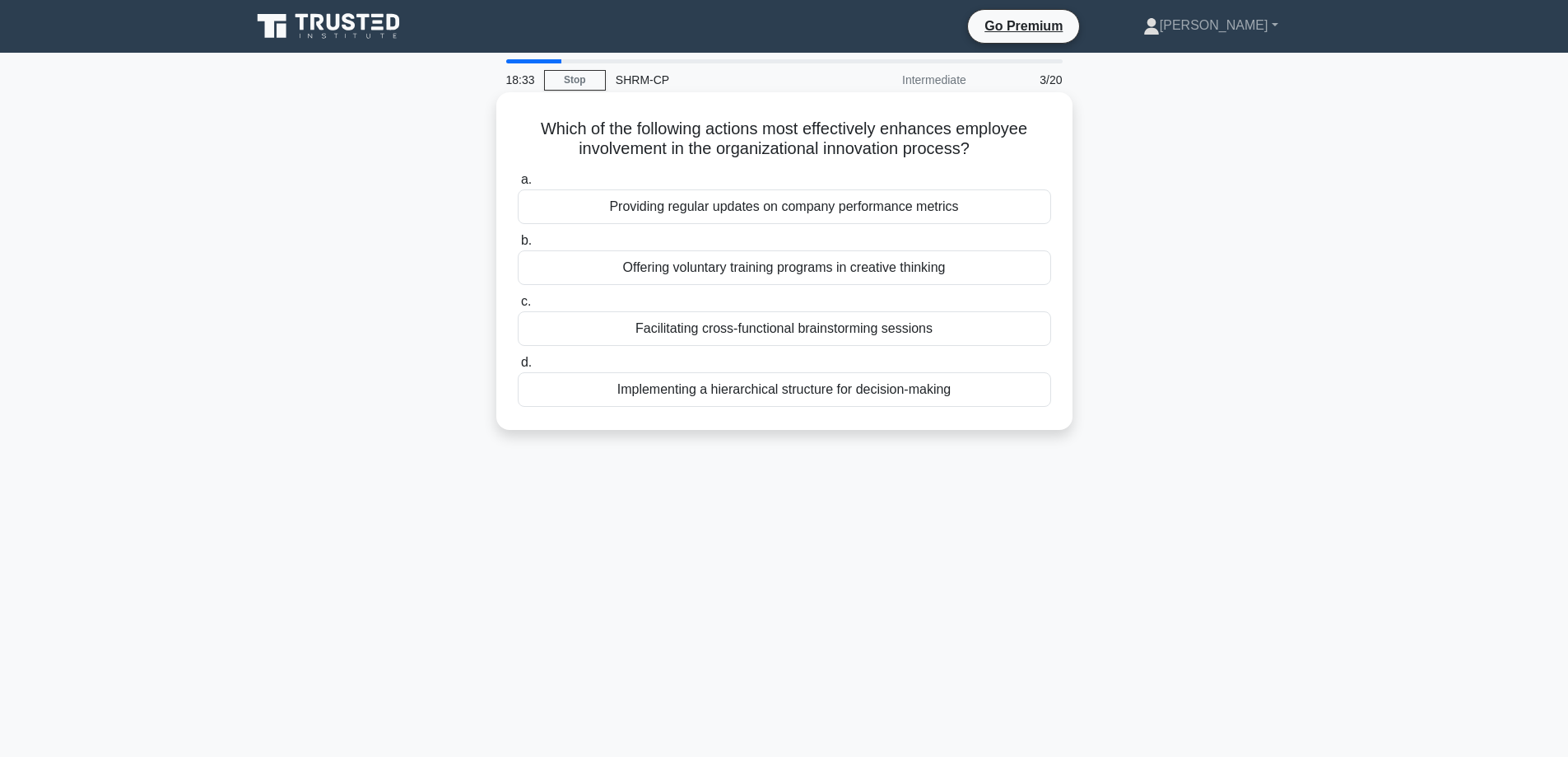
click at [783, 331] on div "Facilitating cross-functional brainstorming sessions" at bounding box center [784, 328] width 533 height 35
click at [518, 307] on input "c. Facilitating cross-functional brainstorming sessions" at bounding box center [518, 302] width 0 height 11
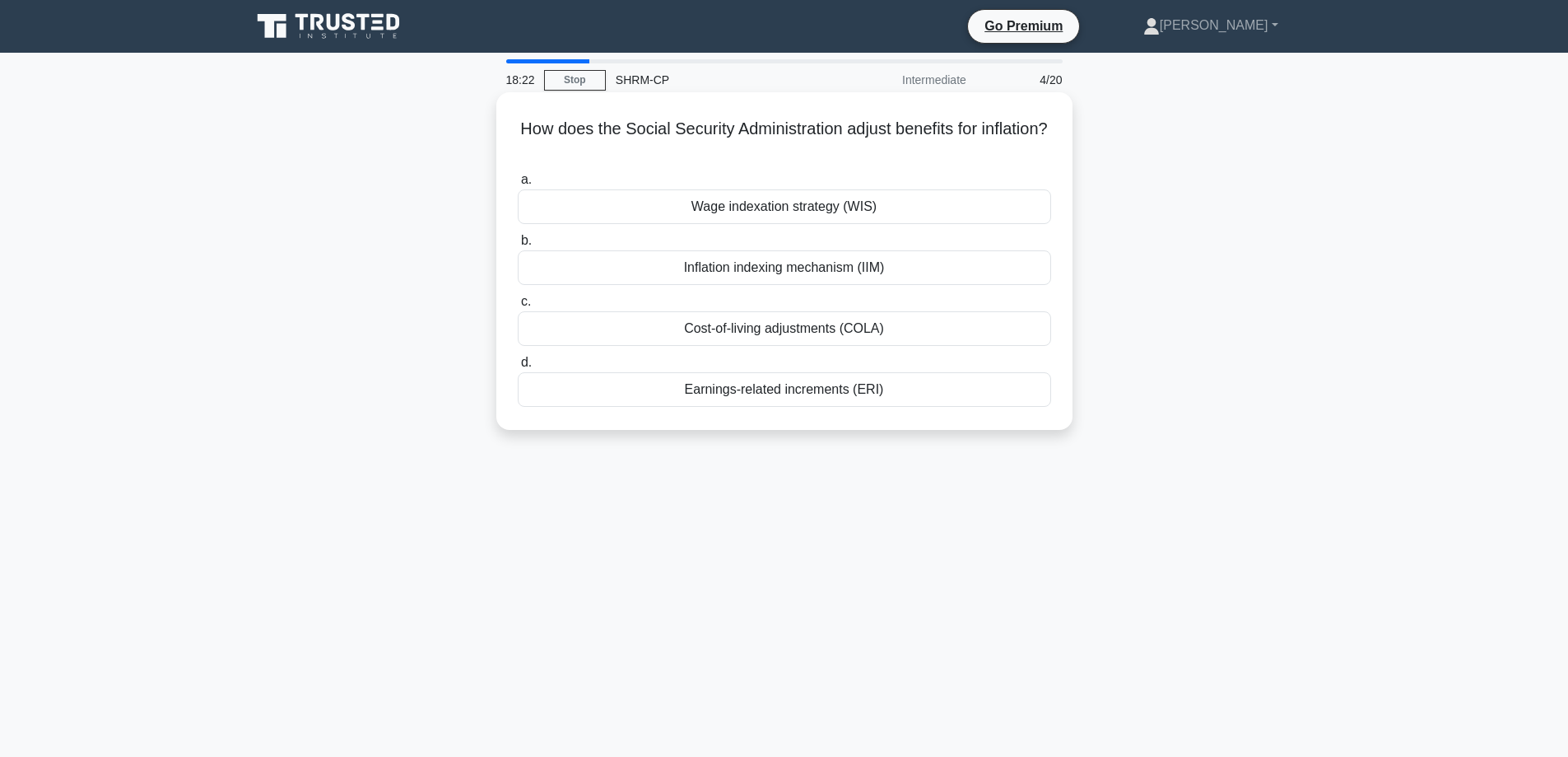
click at [820, 330] on div "Cost-of-living adjustments (COLA)" at bounding box center [784, 328] width 533 height 35
click at [518, 307] on input "c. Cost-of-living adjustments (COLA)" at bounding box center [518, 302] width 0 height 11
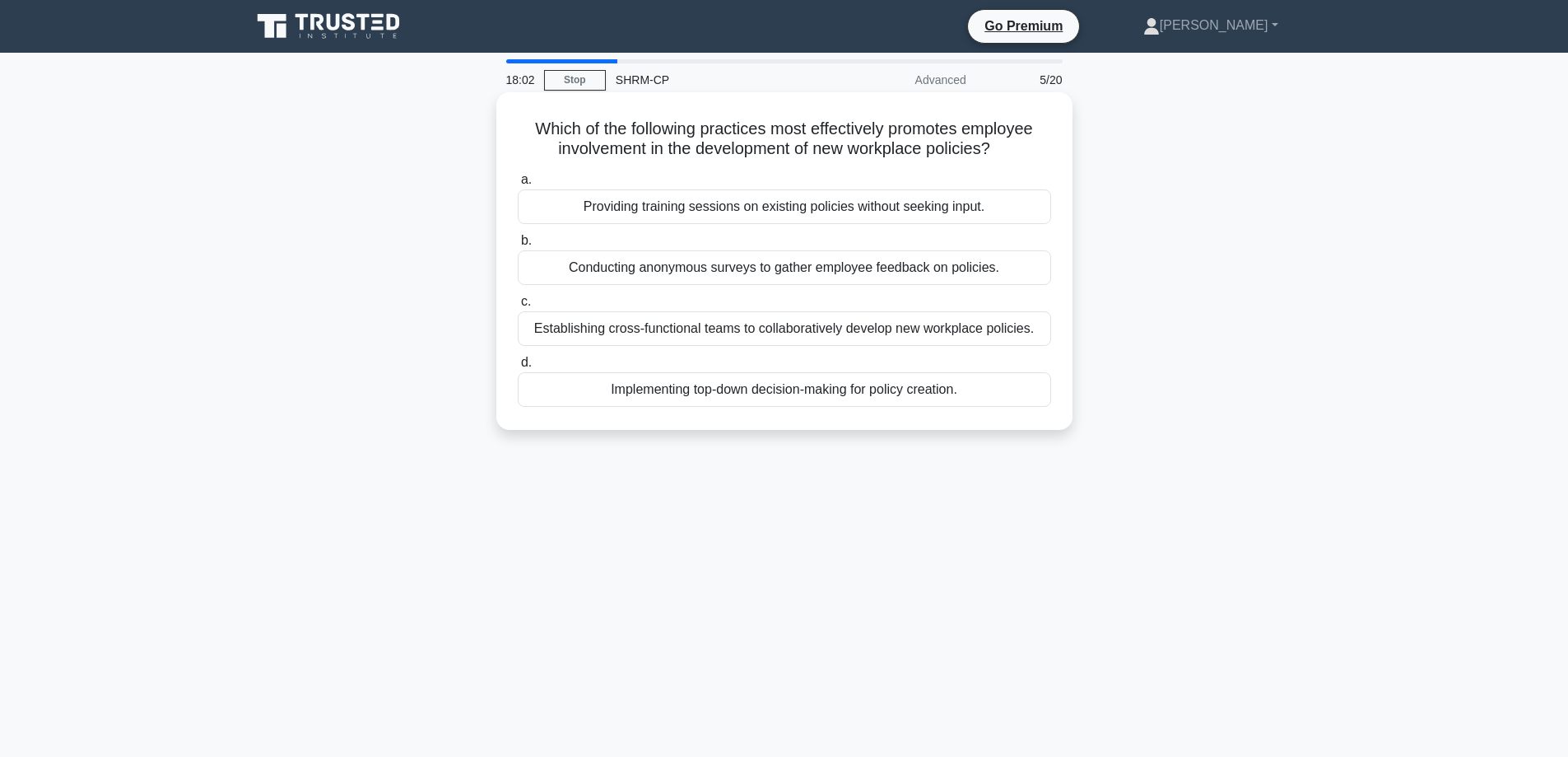
click at [900, 332] on div "Establishing cross-functional teams to collaboratively develop new workplace po…" at bounding box center [784, 328] width 533 height 35
click at [518, 307] on input "c. Establishing cross-functional teams to collaboratively develop new workplace…" at bounding box center [518, 302] width 0 height 11
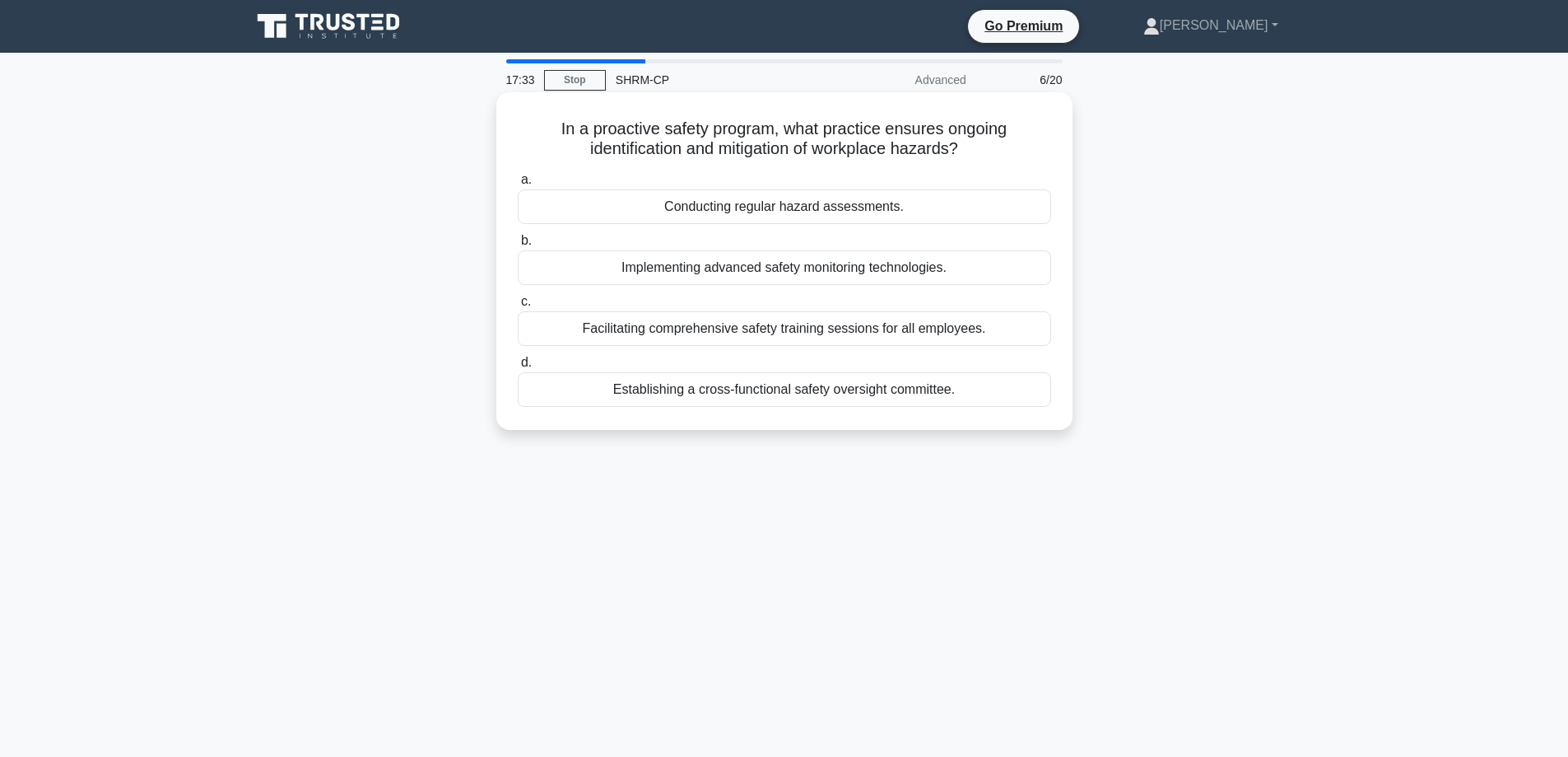
click at [830, 210] on div "Conducting regular hazard assessments." at bounding box center [784, 206] width 533 height 35
click at [518, 185] on input "a. Conducting regular hazard assessments." at bounding box center [518, 180] width 0 height 11
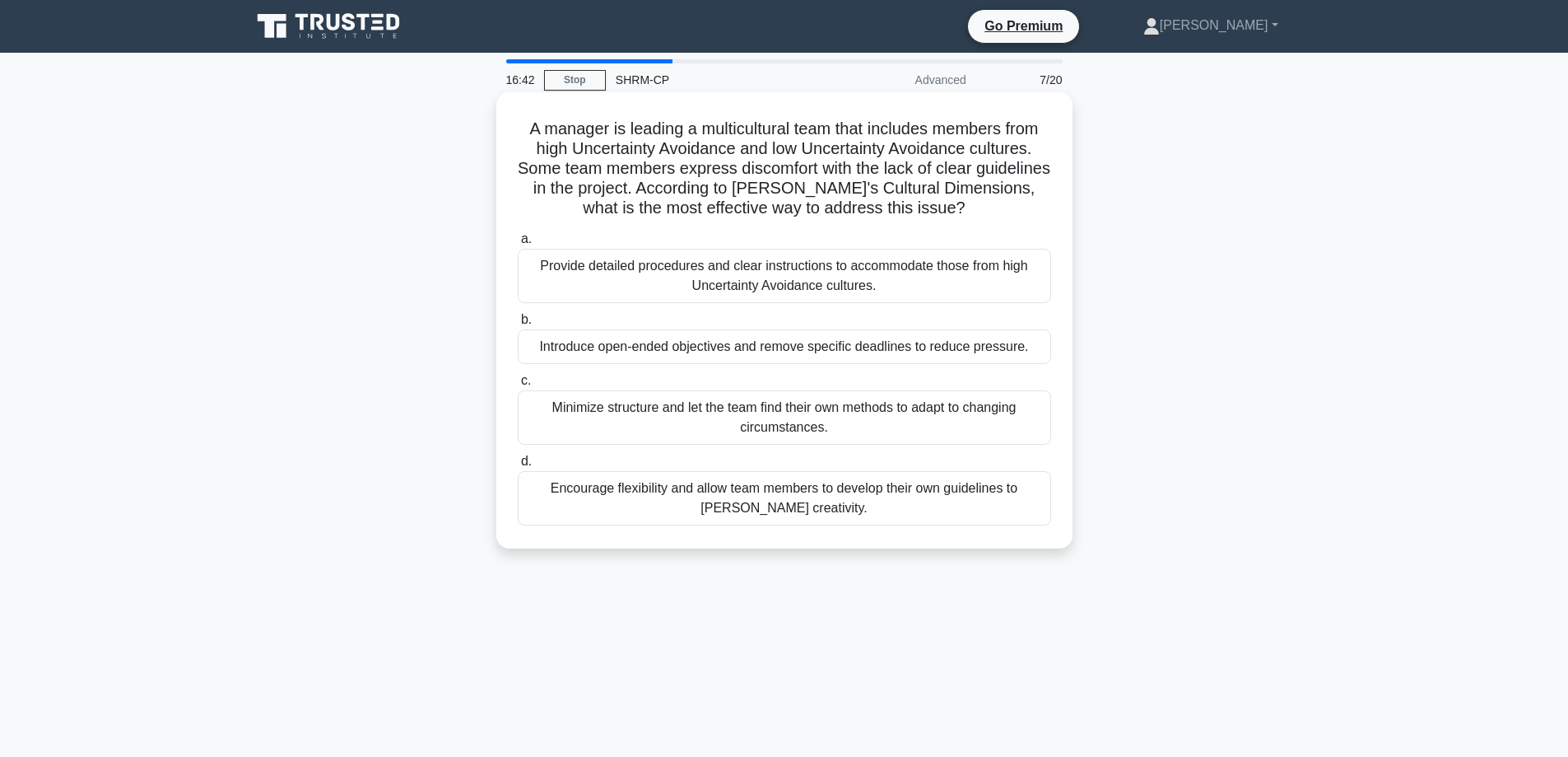
click at [780, 505] on div "Encourage flexibility and allow team members to develop their own guidelines to…" at bounding box center [784, 498] width 533 height 54
click at [518, 467] on input "d. Encourage flexibility and allow team members to develop their own guidelines…" at bounding box center [518, 461] width 0 height 11
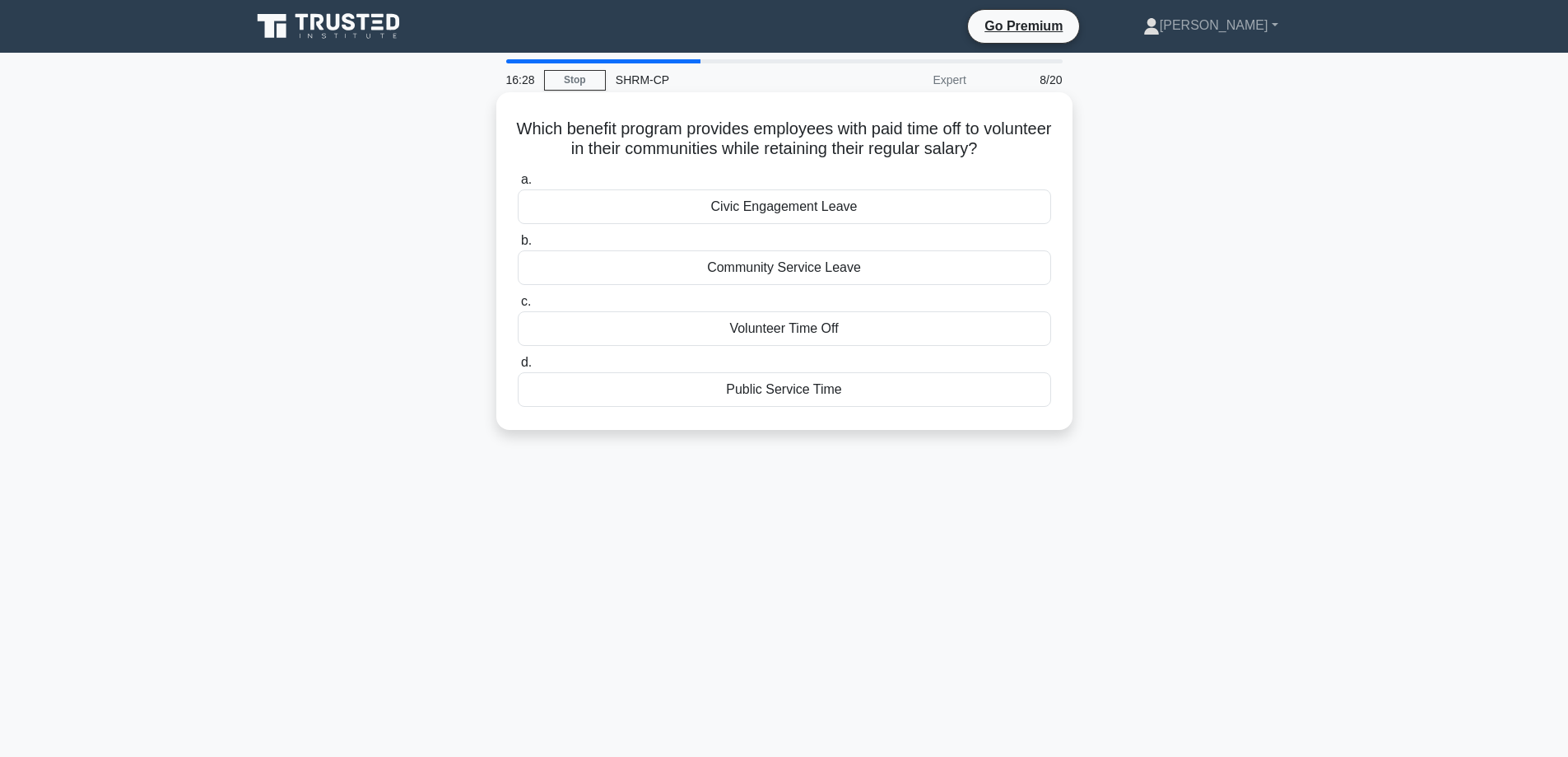
click at [823, 338] on div "Volunteer Time Off" at bounding box center [784, 328] width 533 height 35
click at [518, 307] on input "c. Volunteer Time Off" at bounding box center [518, 302] width 0 height 11
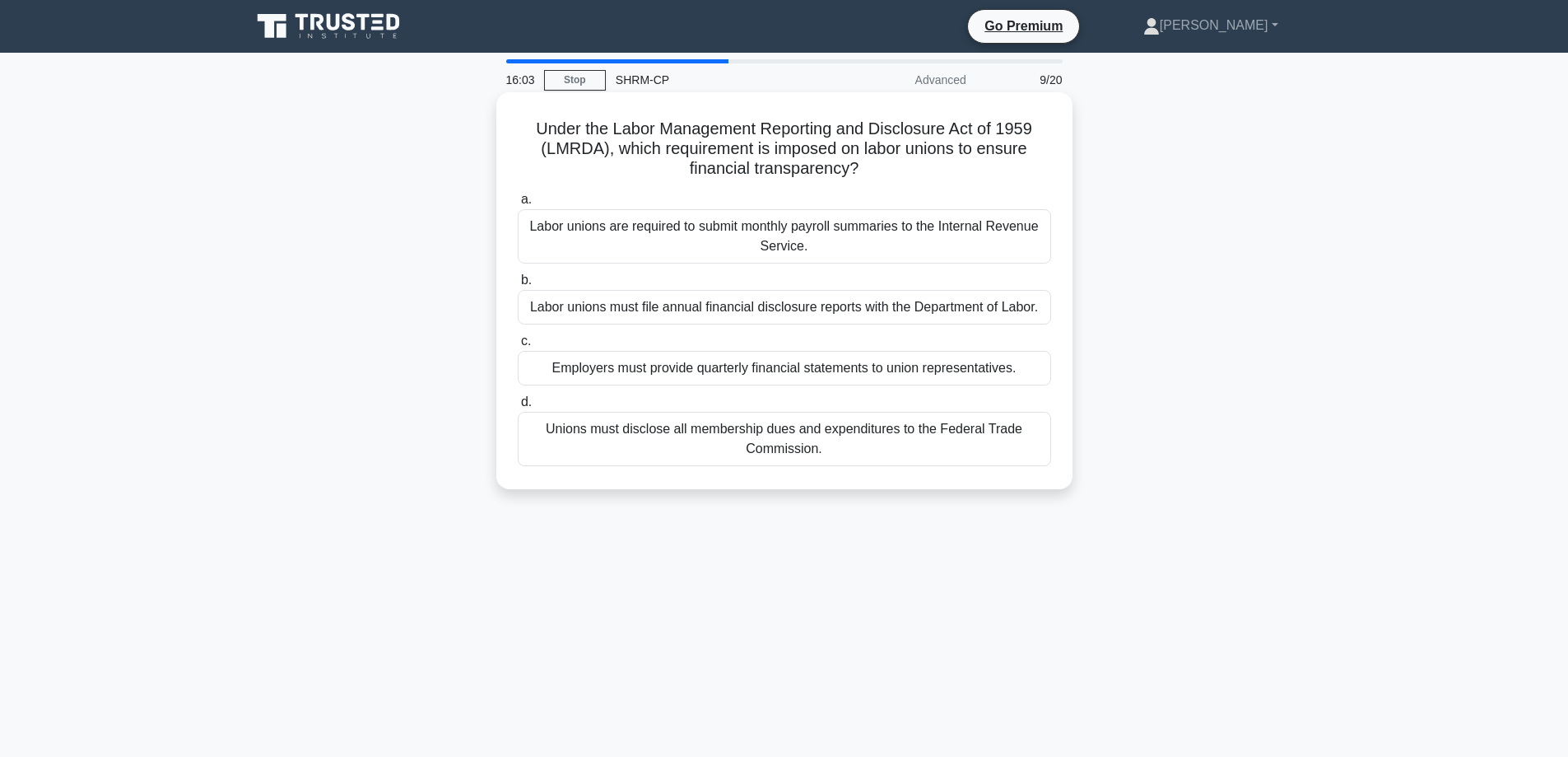
click at [981, 315] on div "Labor unions must file annual financial disclosure reports with the Department …" at bounding box center [784, 307] width 533 height 35
click at [518, 286] on input "b. Labor unions must file annual financial disclosure reports with the Departme…" at bounding box center [518, 280] width 0 height 11
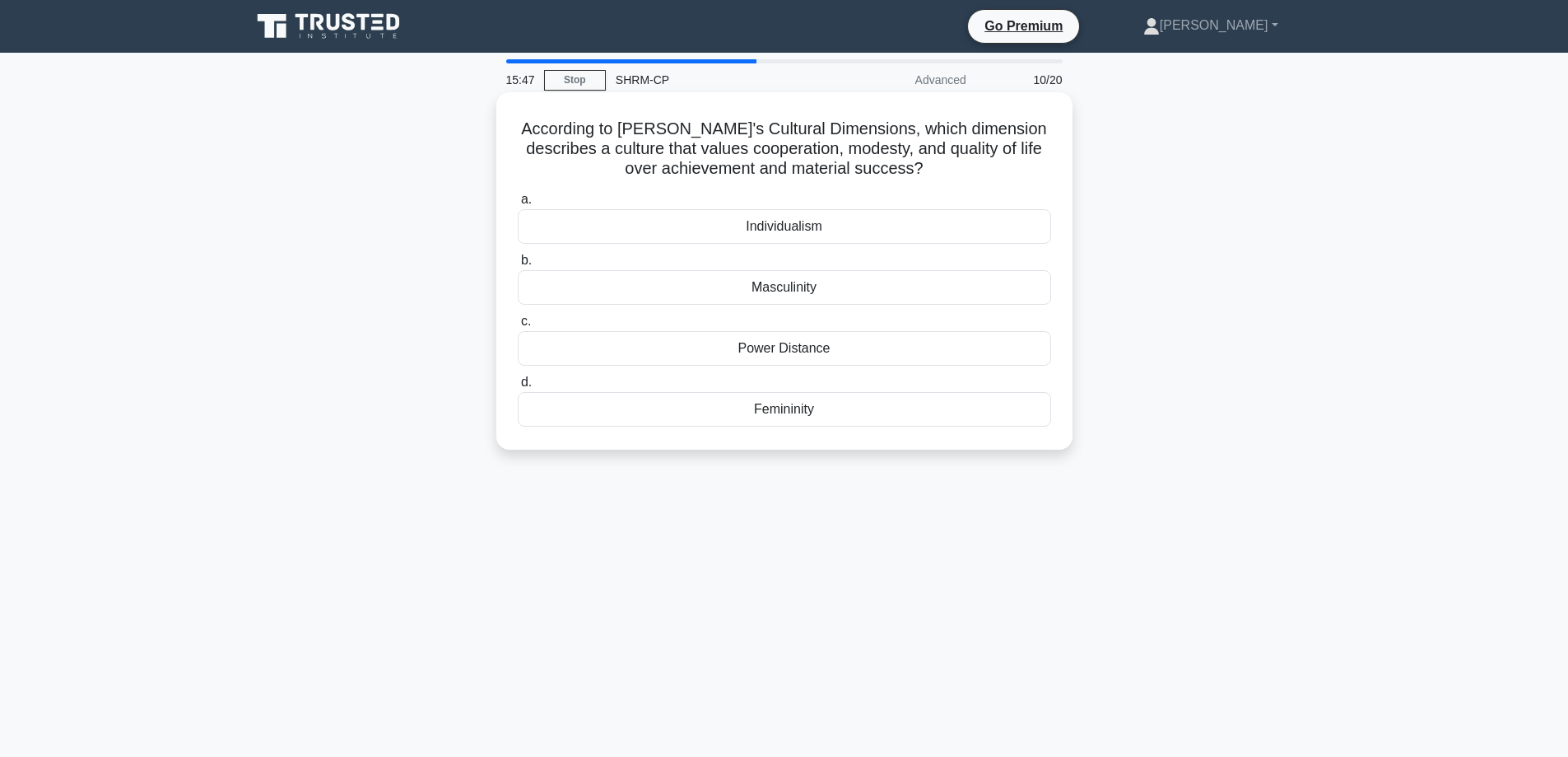
click at [906, 409] on div "Femininity" at bounding box center [784, 409] width 533 height 35
click at [518, 388] on input "d. Femininity" at bounding box center [518, 382] width 0 height 11
click at [858, 351] on div "Pareto Chart" at bounding box center [784, 348] width 533 height 35
click at [518, 327] on input "c. Pareto Chart" at bounding box center [518, 321] width 0 height 11
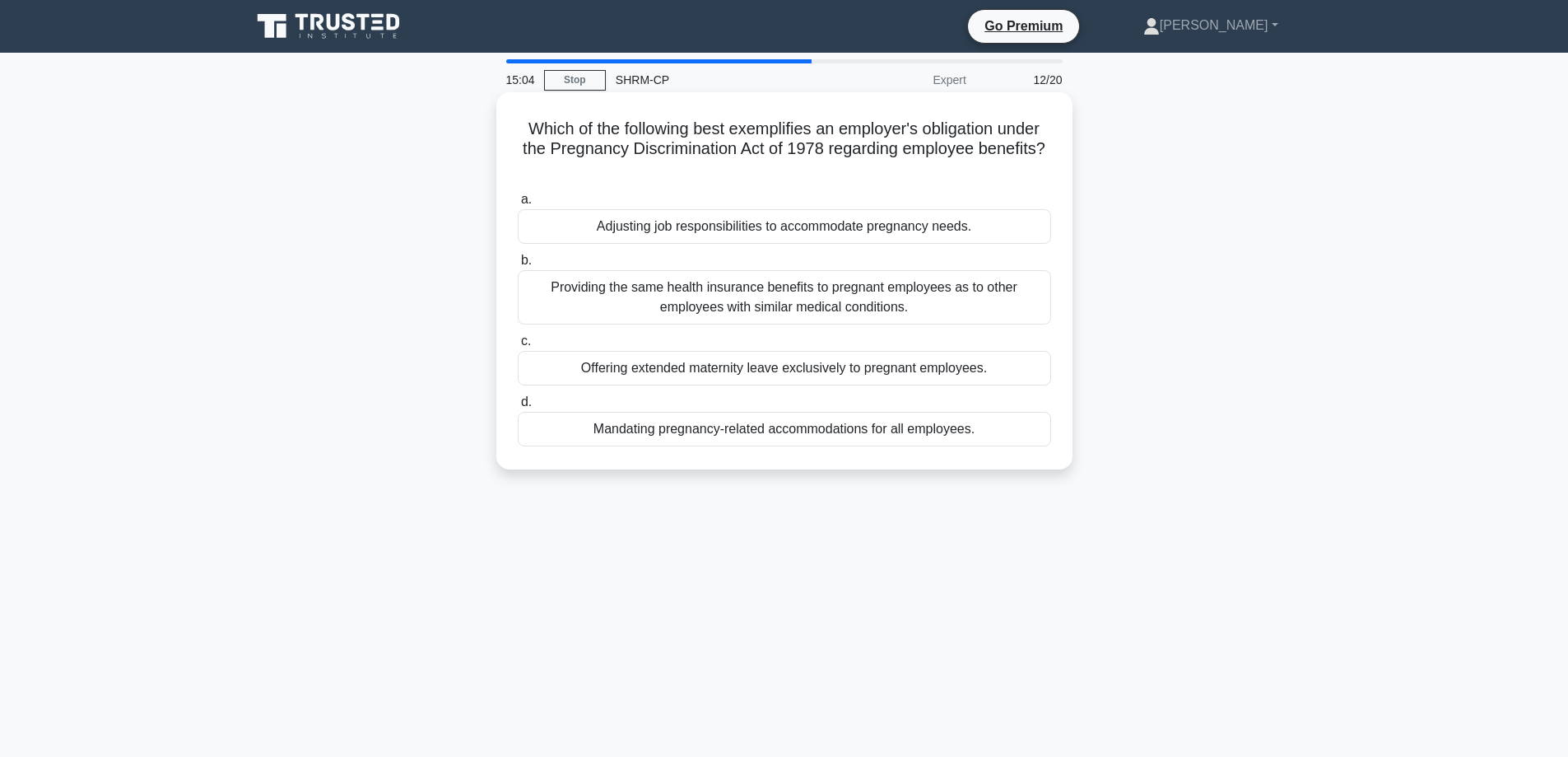
click at [844, 304] on div "Providing the same health insurance benefits to pregnant employees as to other …" at bounding box center [784, 297] width 533 height 54
click at [518, 266] on input "b. Providing the same health insurance benefits to pregnant employees as to oth…" at bounding box center [518, 260] width 0 height 11
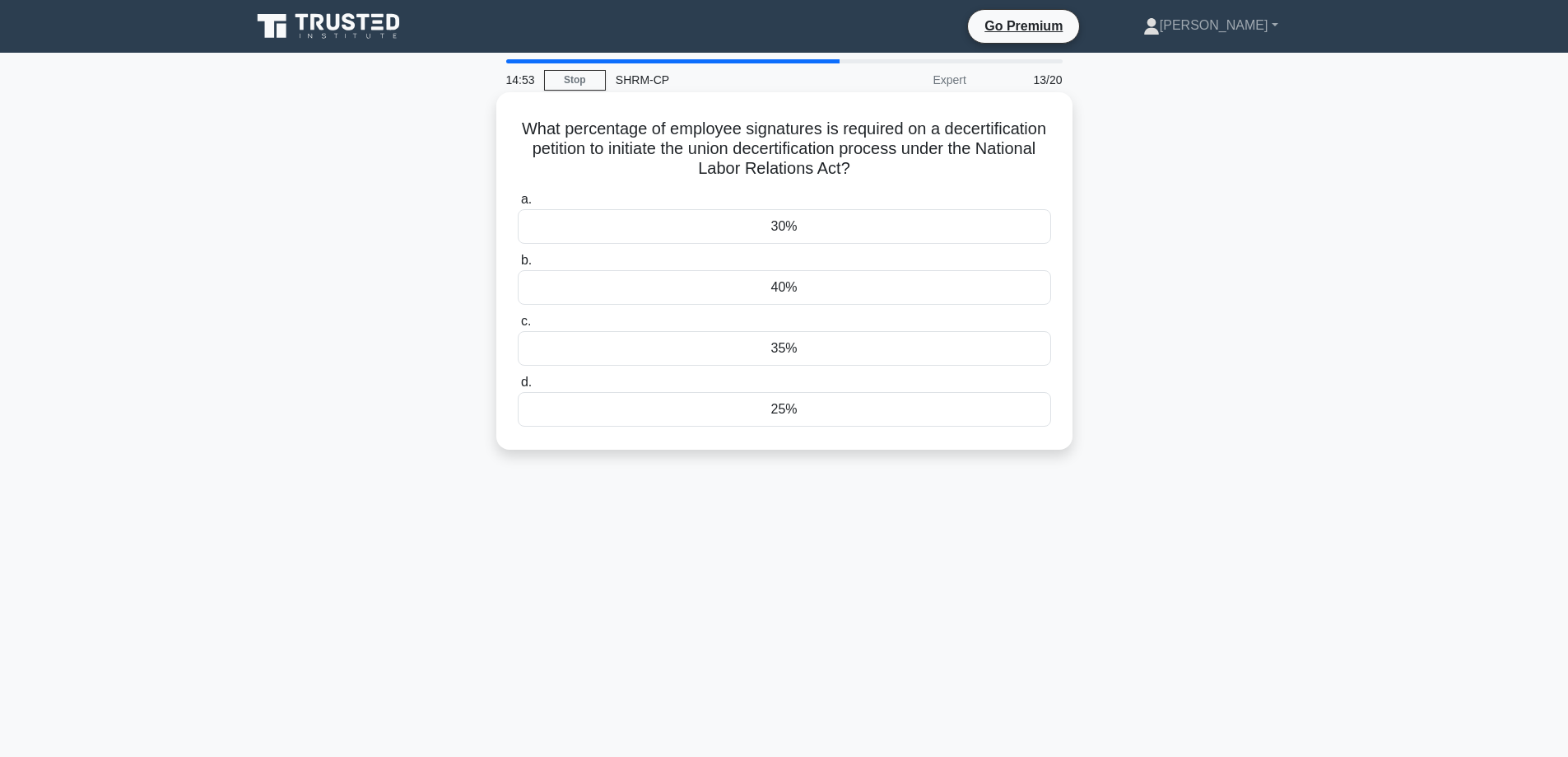
click at [843, 342] on div "35%" at bounding box center [784, 348] width 533 height 35
click at [518, 327] on input "c. 35%" at bounding box center [518, 321] width 0 height 11
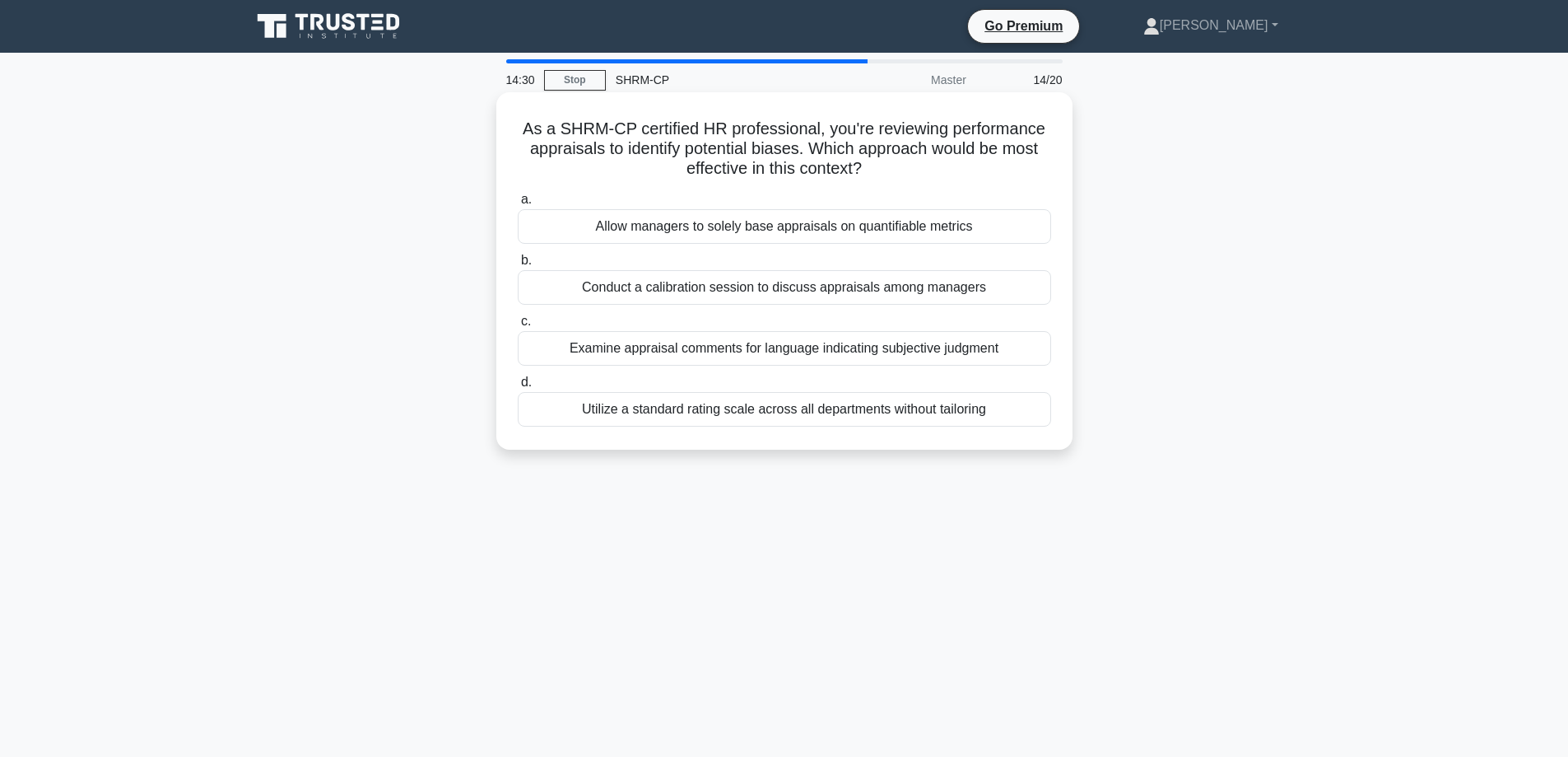
click at [831, 286] on div "Conduct a calibration session to discuss appraisals among managers" at bounding box center [784, 287] width 533 height 35
click at [518, 266] on input "b. Conduct a calibration session to discuss appraisals among managers" at bounding box center [518, 260] width 0 height 11
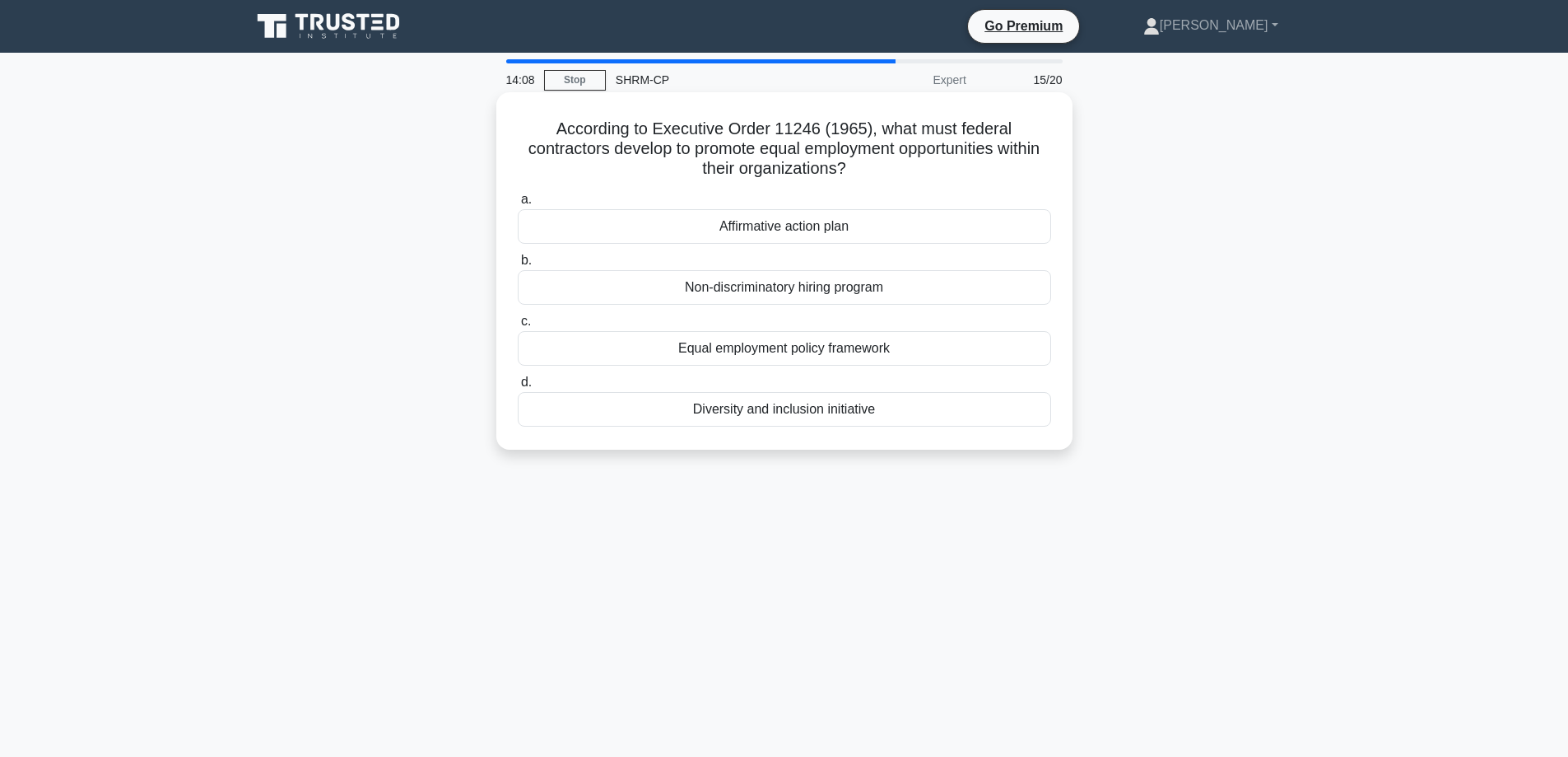
click at [849, 348] on div "Equal employment policy framework" at bounding box center [784, 348] width 533 height 35
click at [518, 327] on input "c. Equal employment policy framework" at bounding box center [518, 321] width 0 height 11
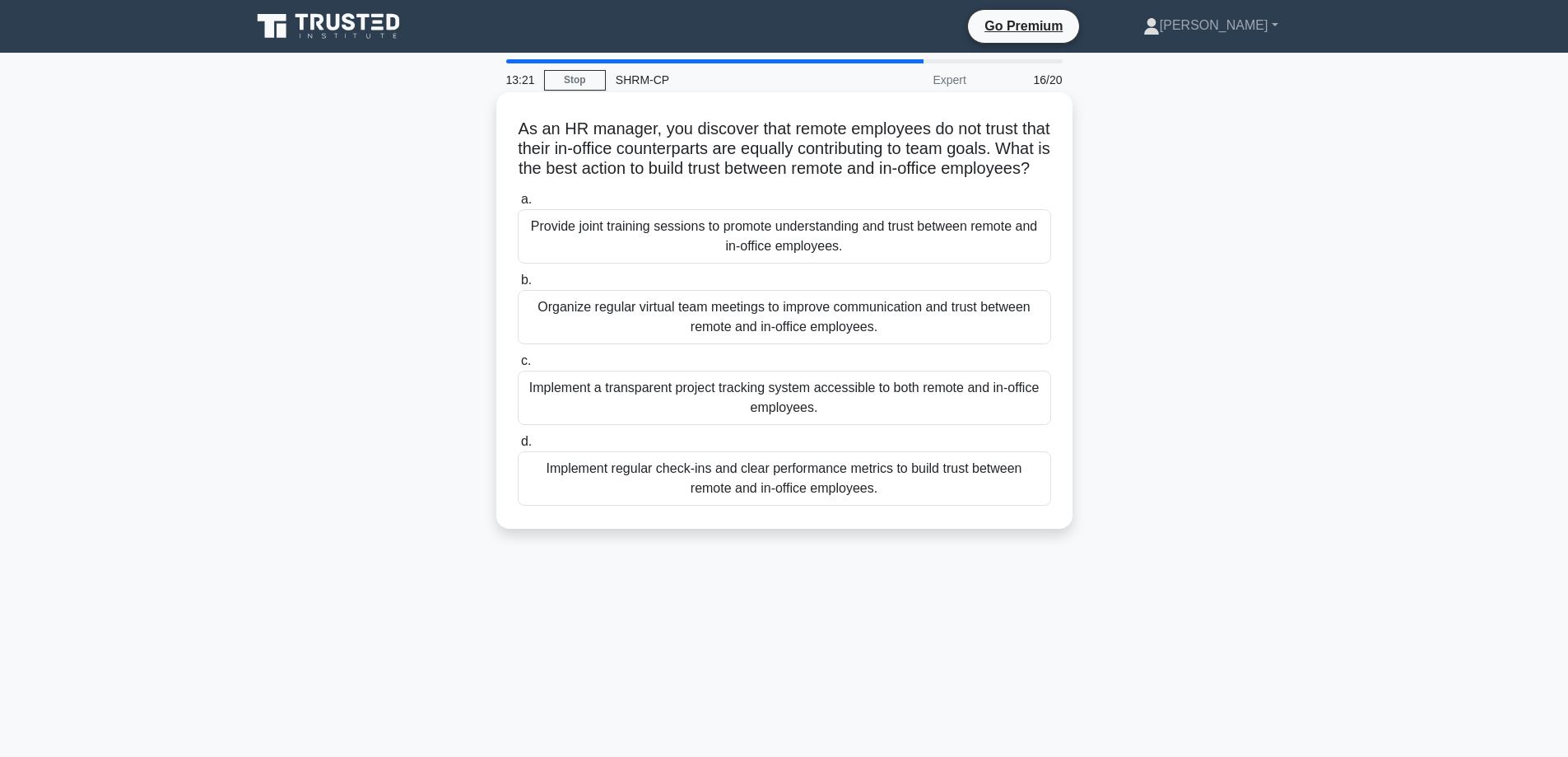
click at [912, 326] on div "Organize regular virtual team meetings to improve communication and trust betwe…" at bounding box center [784, 317] width 533 height 54
click at [518, 286] on input "b. Organize regular virtual team meetings to improve communication and trust be…" at bounding box center [518, 280] width 0 height 11
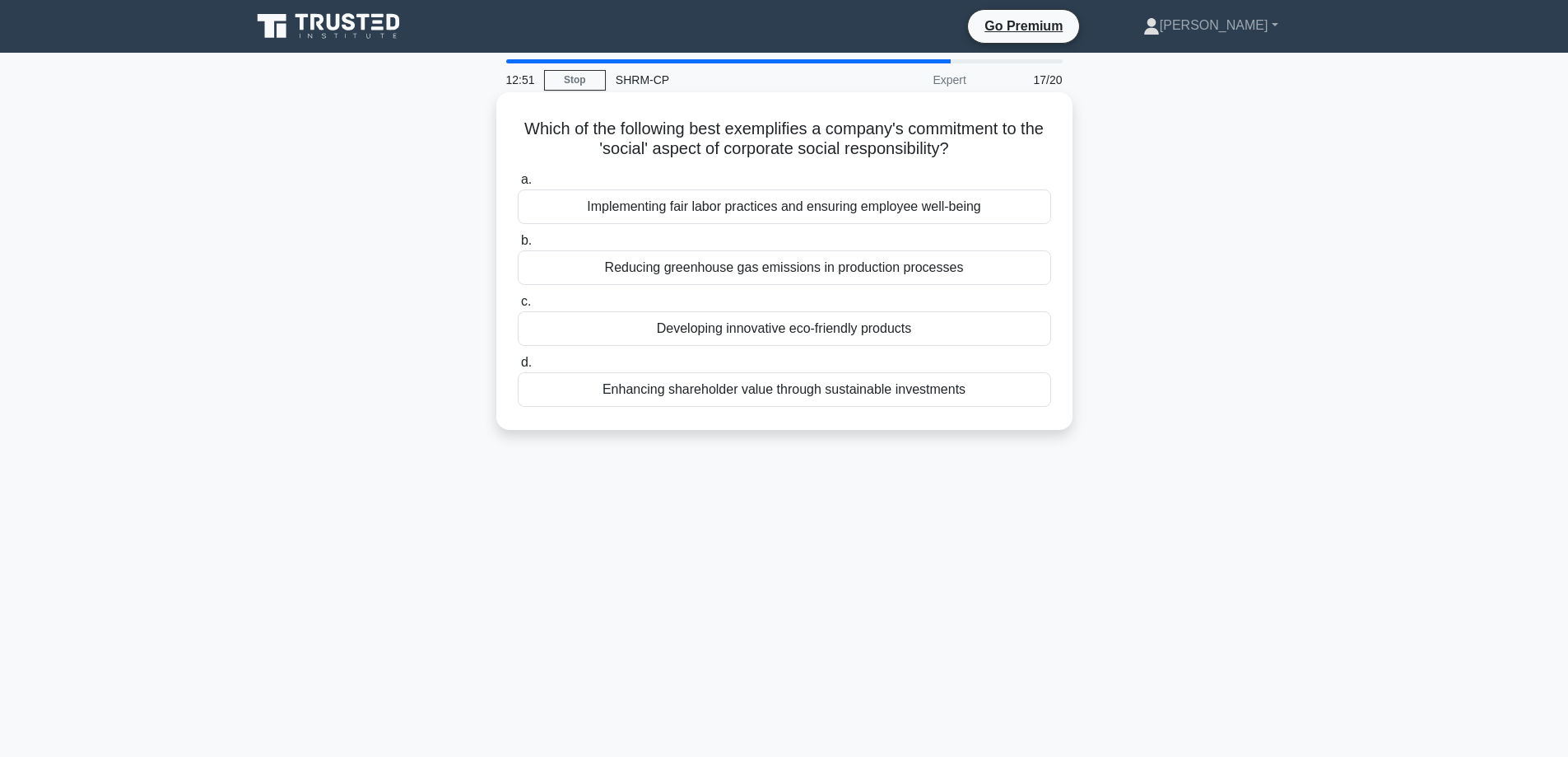
click at [830, 266] on div "Reducing greenhouse gas emissions in production processes" at bounding box center [784, 267] width 533 height 35
click at [518, 246] on input "b. Reducing greenhouse gas emissions in production processes" at bounding box center [518, 241] width 0 height 11
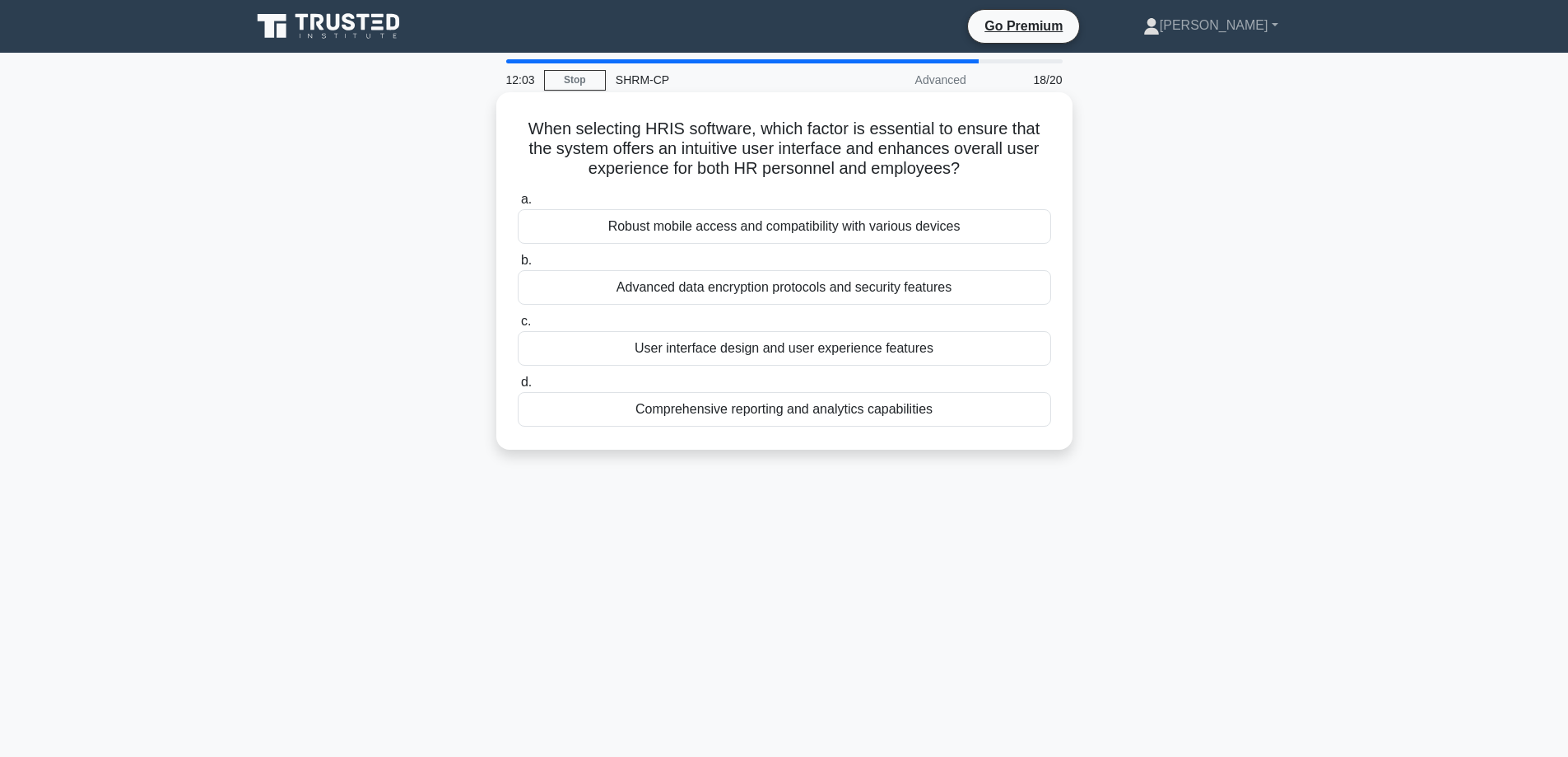
click at [887, 353] on div "User interface design and user experience features" at bounding box center [784, 348] width 533 height 35
click at [518, 327] on input "c. User interface design and user experience features" at bounding box center [518, 321] width 0 height 11
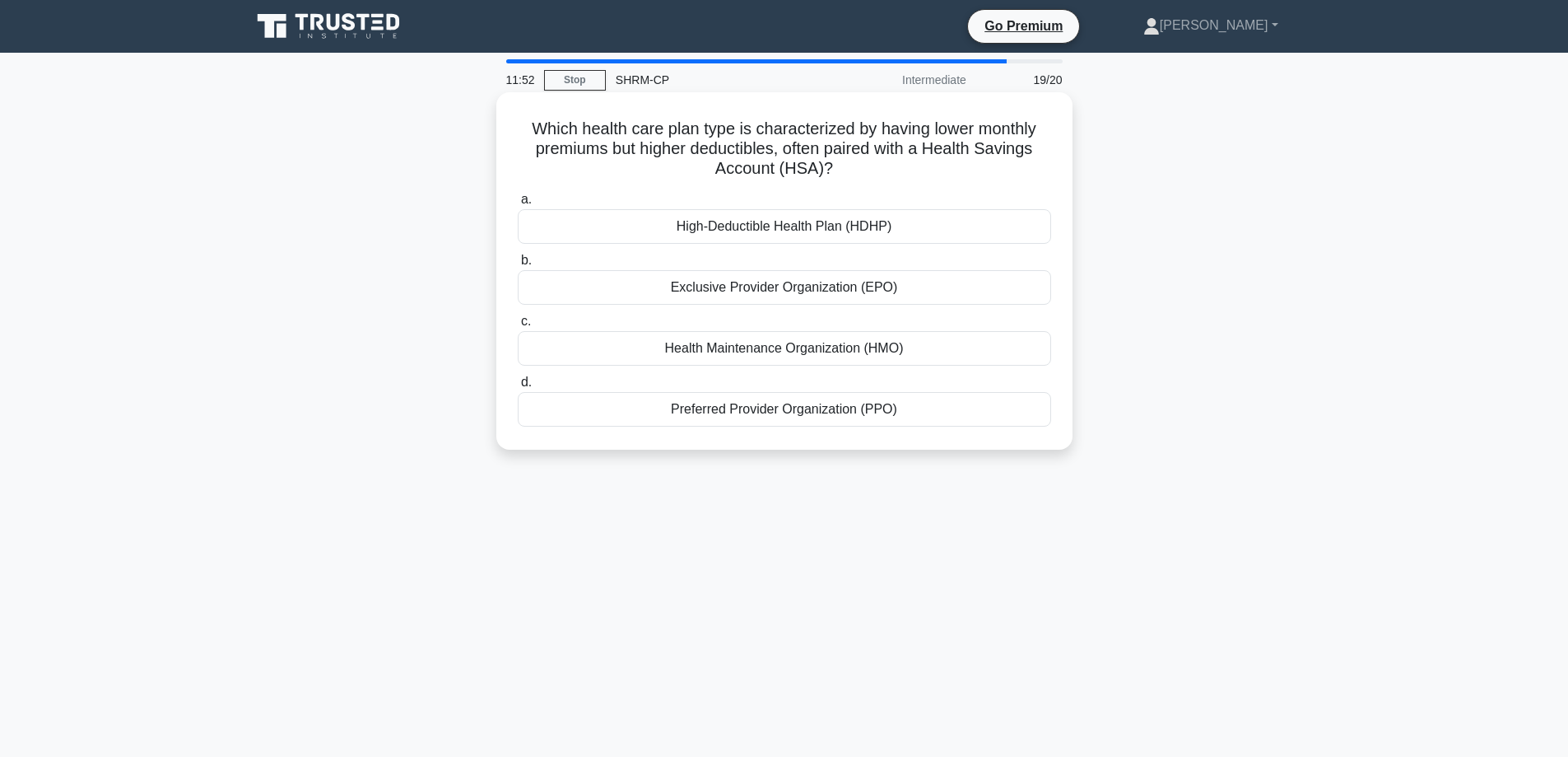
click at [728, 223] on div "High-Deductible Health Plan (HDHP)" at bounding box center [784, 226] width 533 height 35
click at [518, 205] on input "a. High-Deductible Health Plan (HDHP)" at bounding box center [518, 199] width 0 height 11
click at [745, 226] on div "Talent Mobility Strategies" at bounding box center [784, 226] width 533 height 35
click at [518, 205] on input "a. Talent Mobility Strategies" at bounding box center [518, 199] width 0 height 11
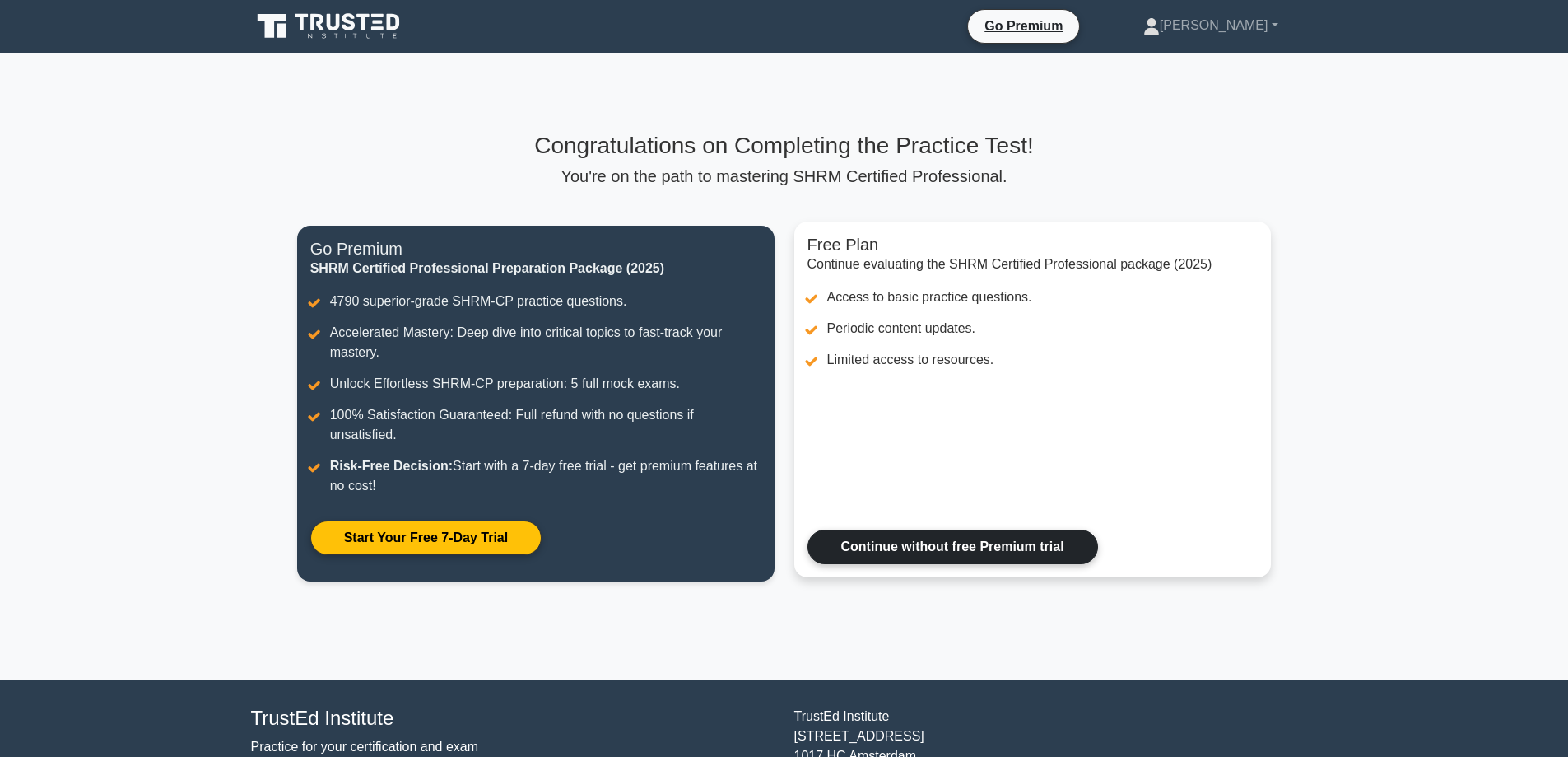
click at [1005, 550] on link "Continue without free Premium trial" at bounding box center [953, 547] width 291 height 35
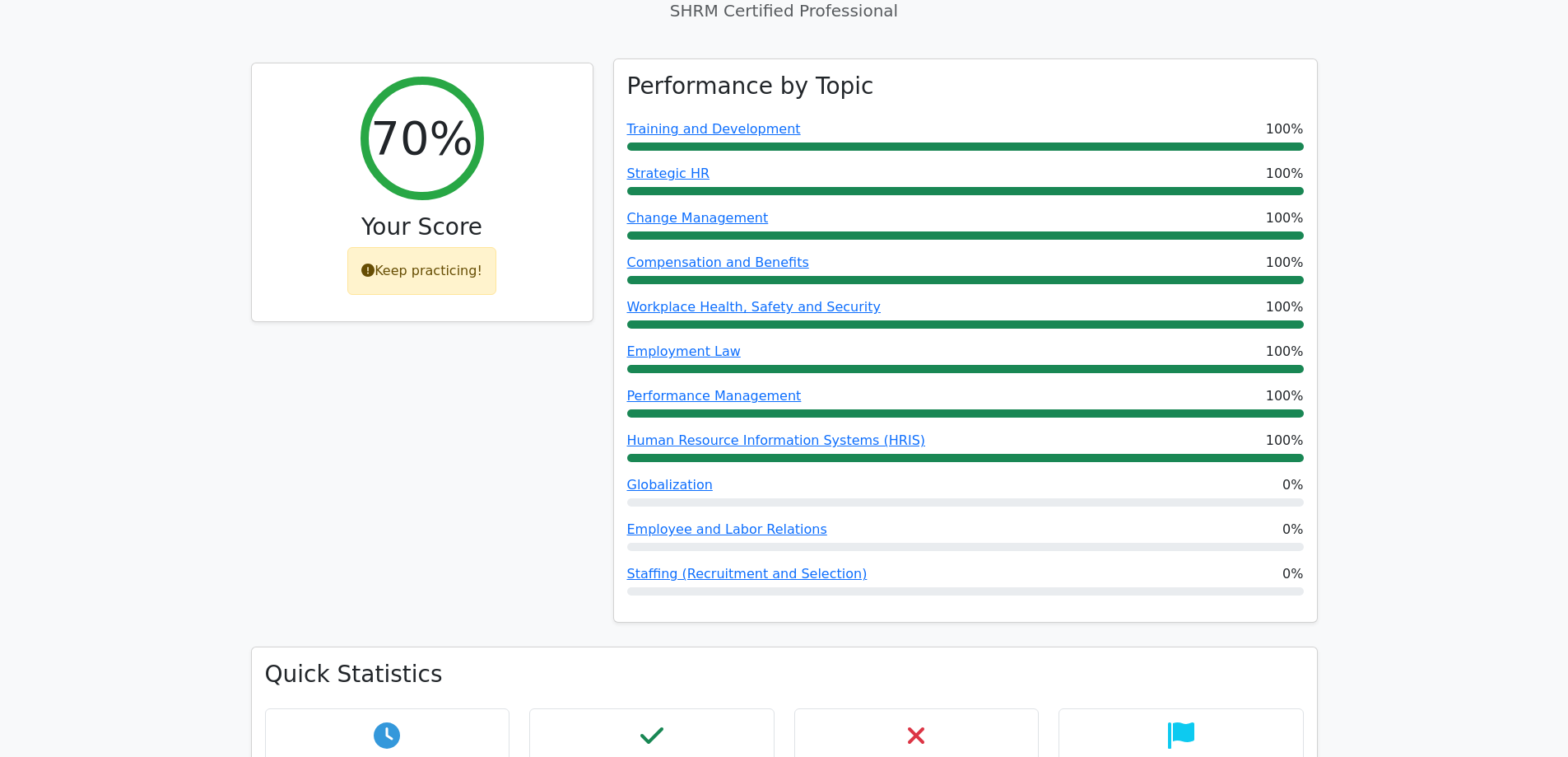
scroll to position [576, 0]
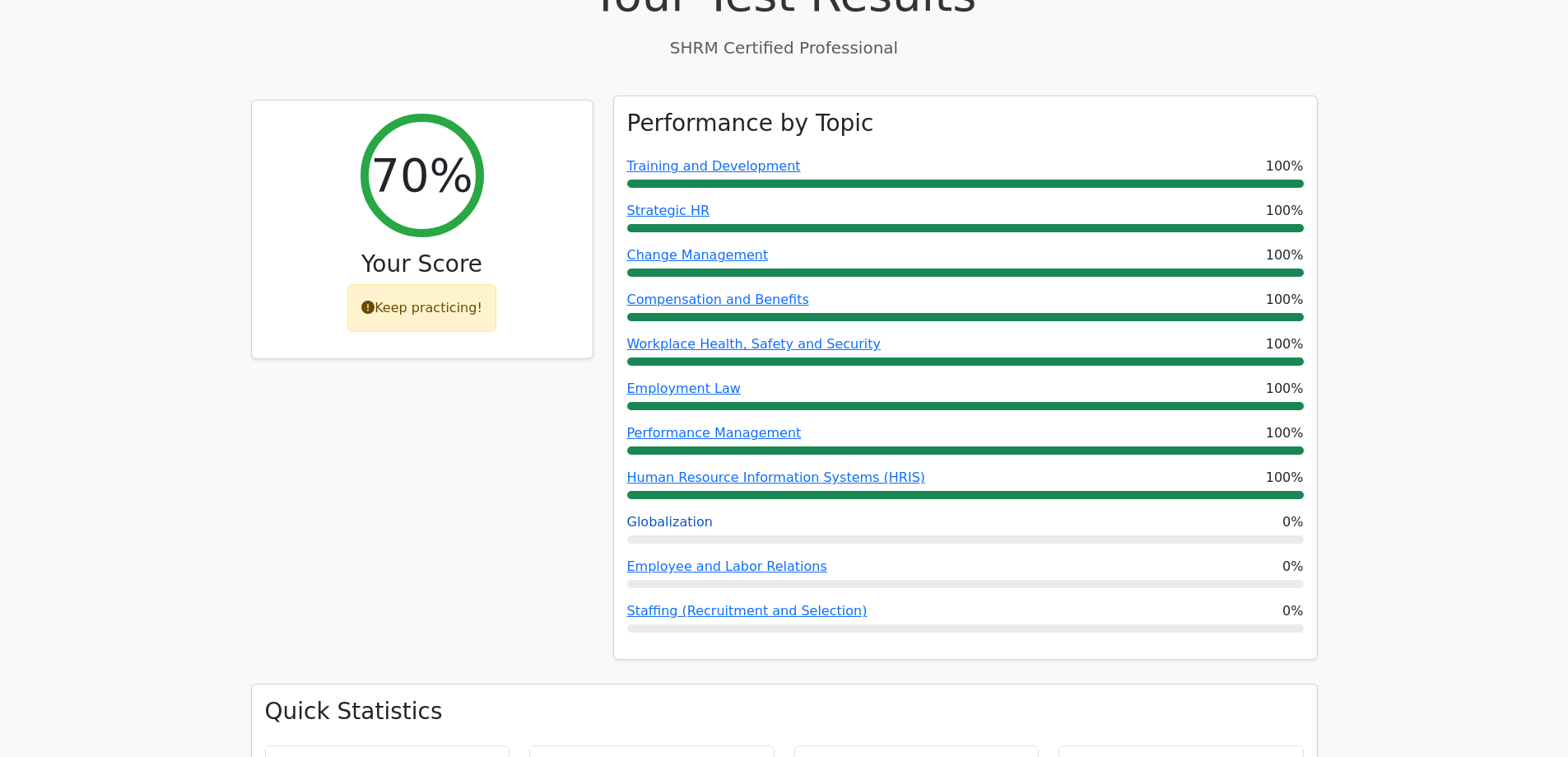
click at [651, 514] on link "Globalization" at bounding box center [670, 521] width 85 height 16
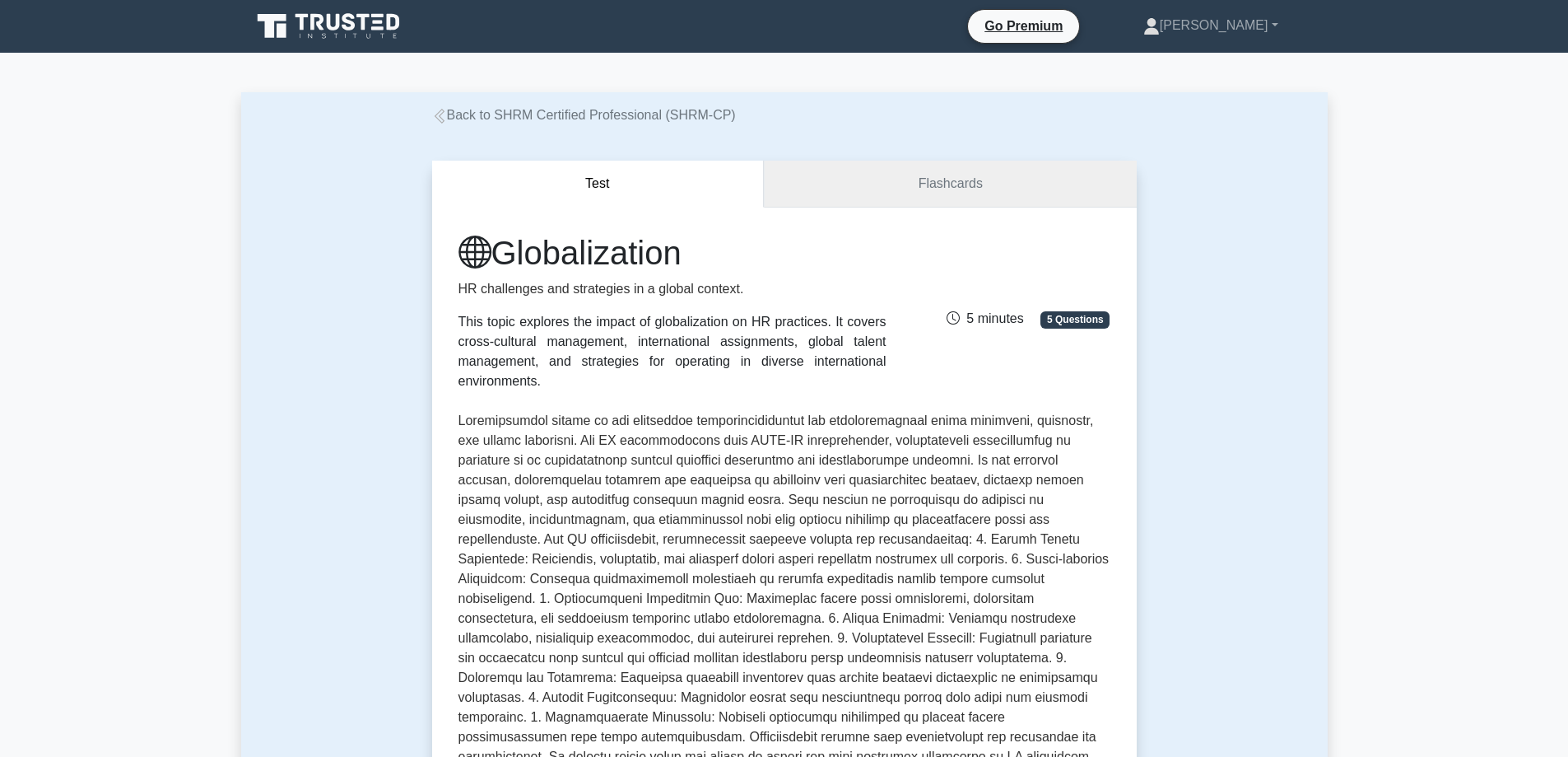
click at [945, 198] on link "Flashcards" at bounding box center [950, 184] width 372 height 47
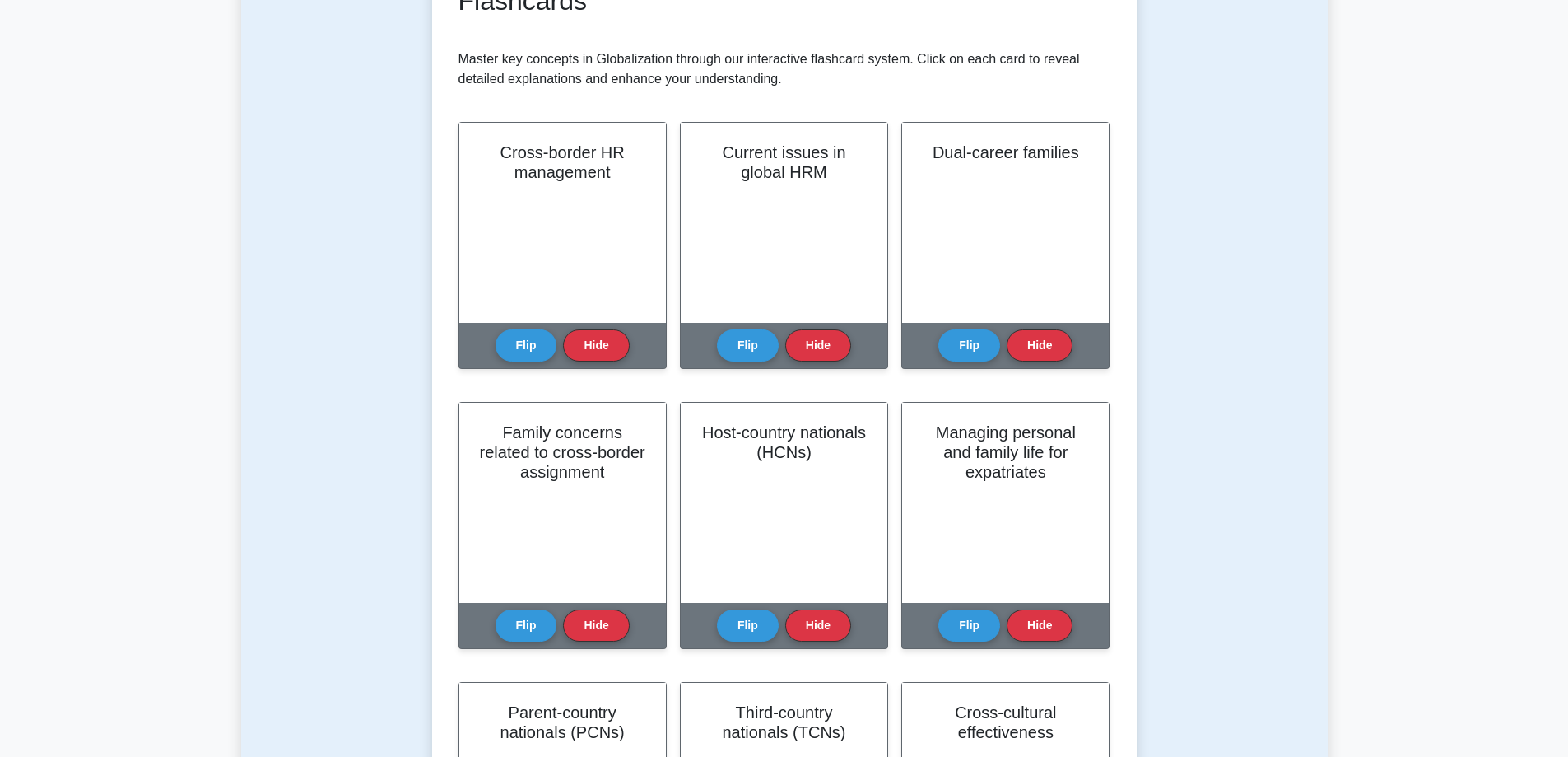
scroll to position [329, 0]
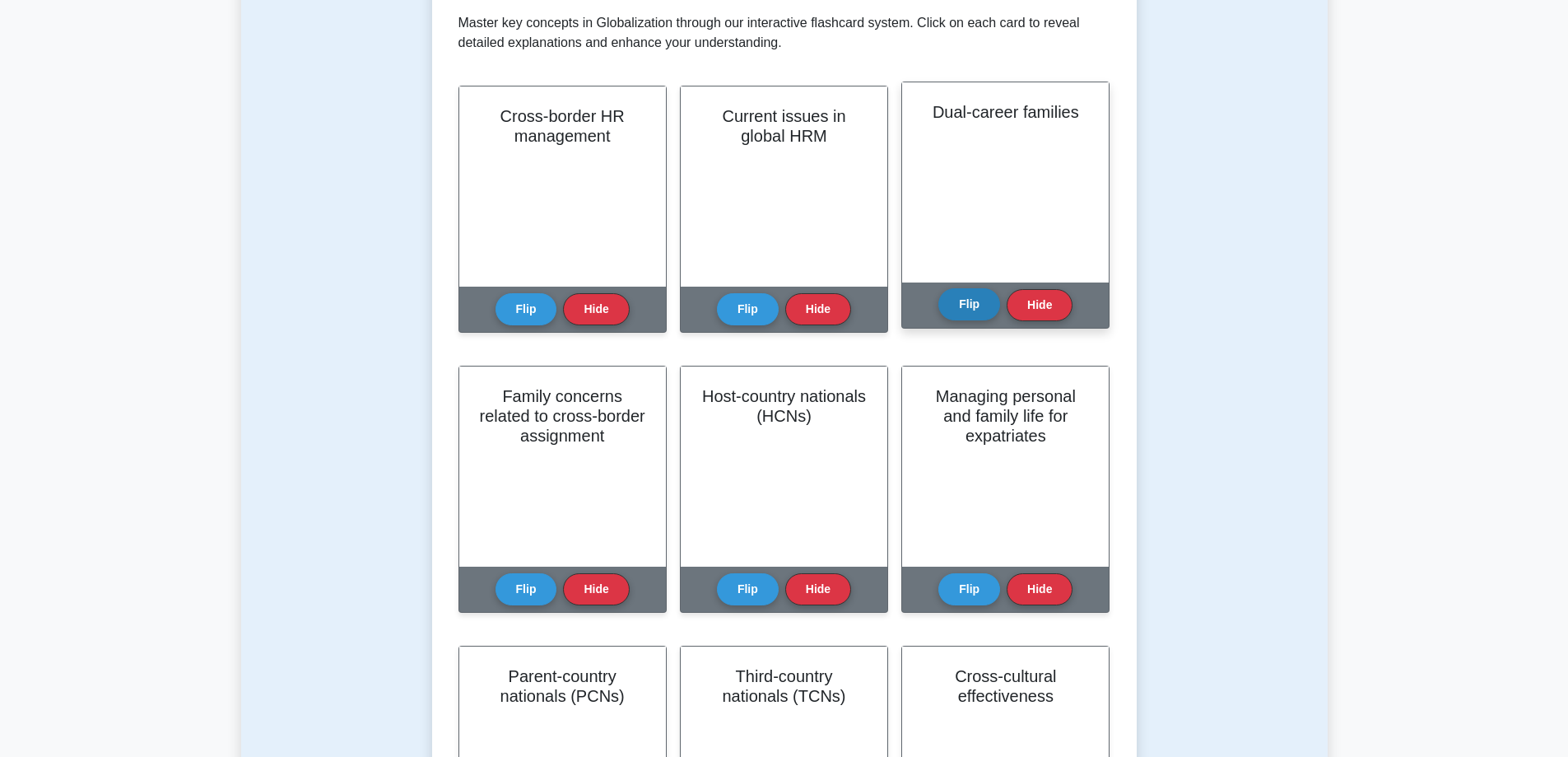
click at [969, 308] on button "Flip" at bounding box center [969, 304] width 62 height 32
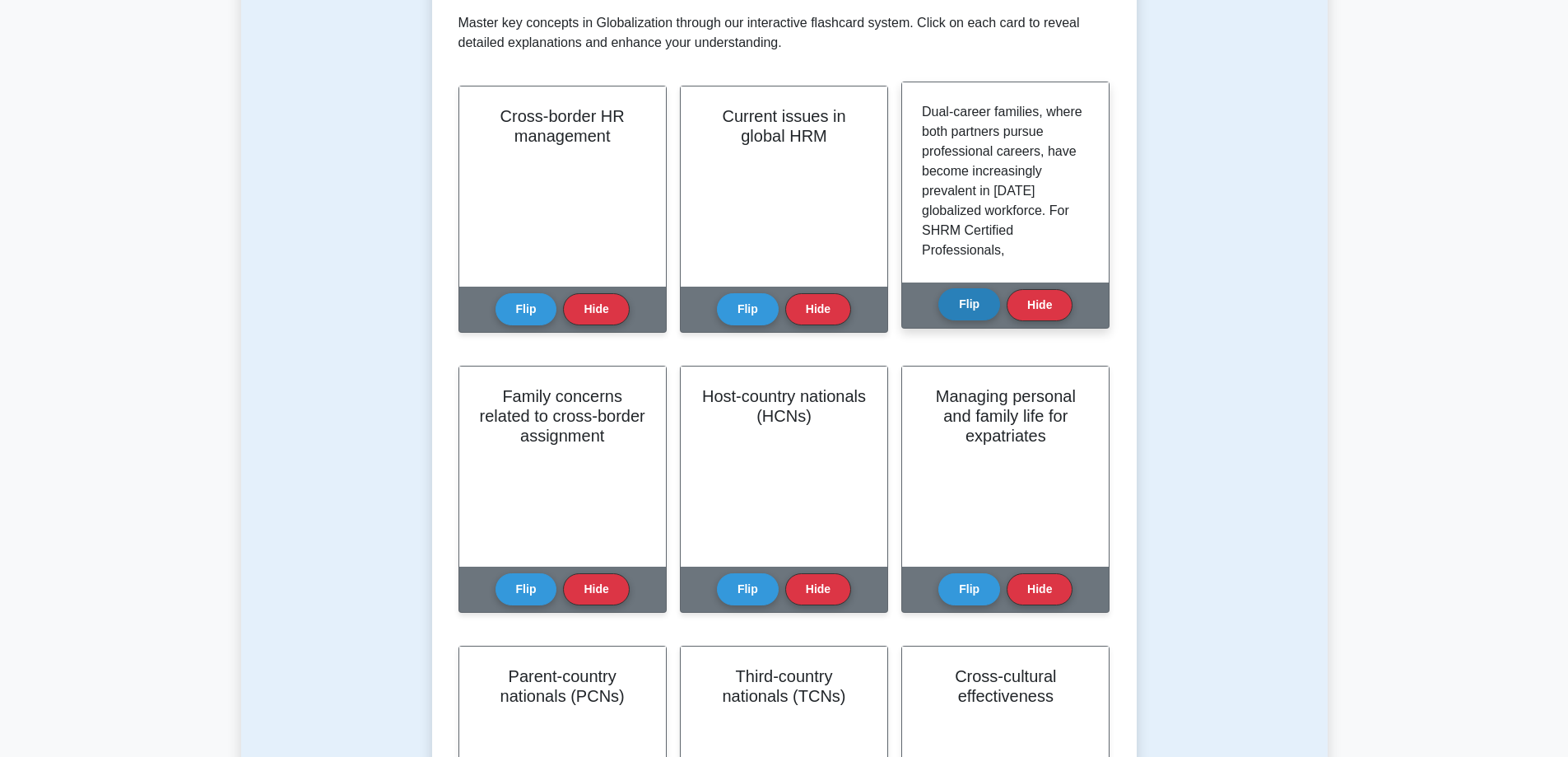
click at [969, 308] on button "Flip" at bounding box center [969, 304] width 62 height 32
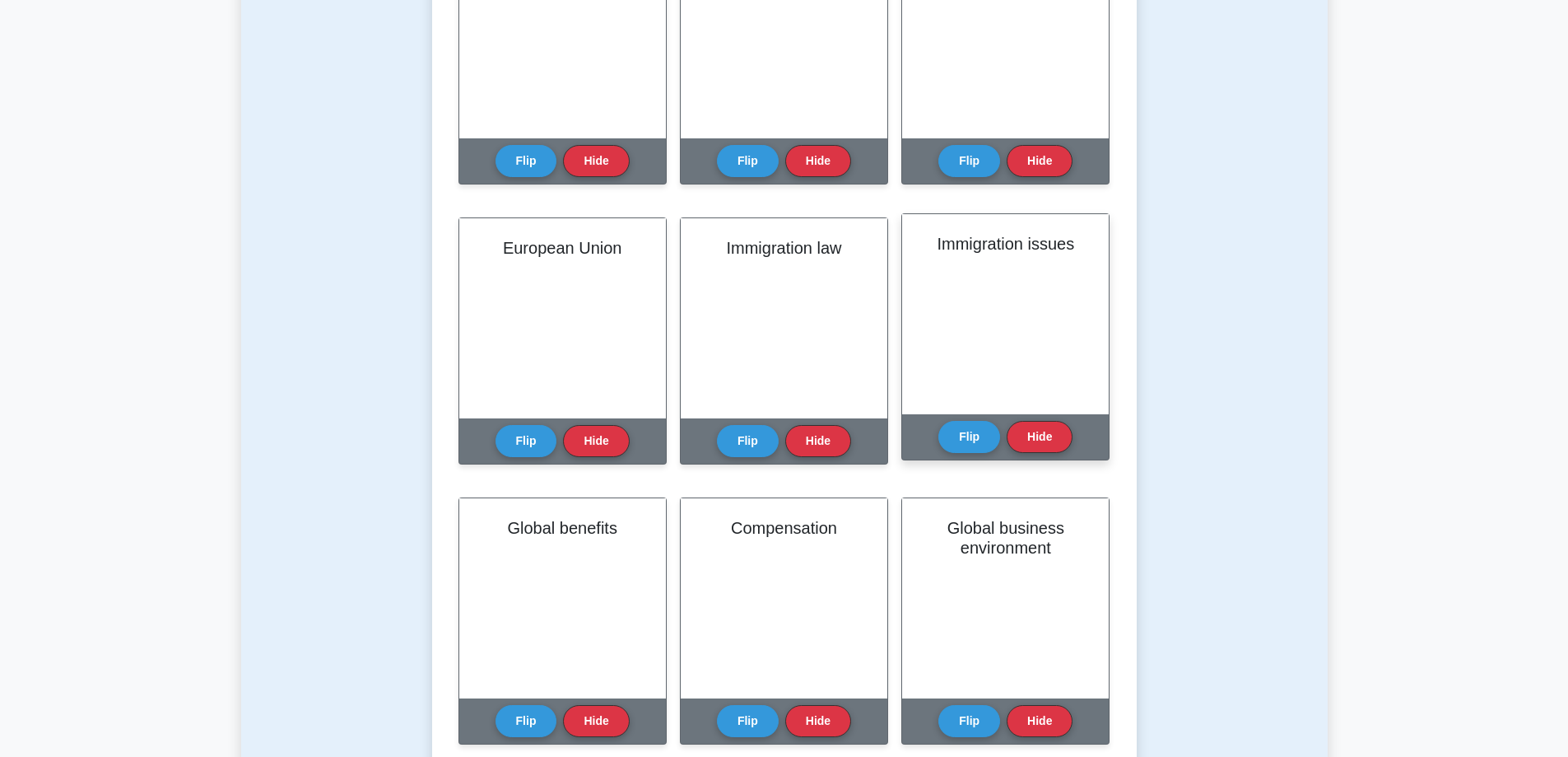
scroll to position [1235, 0]
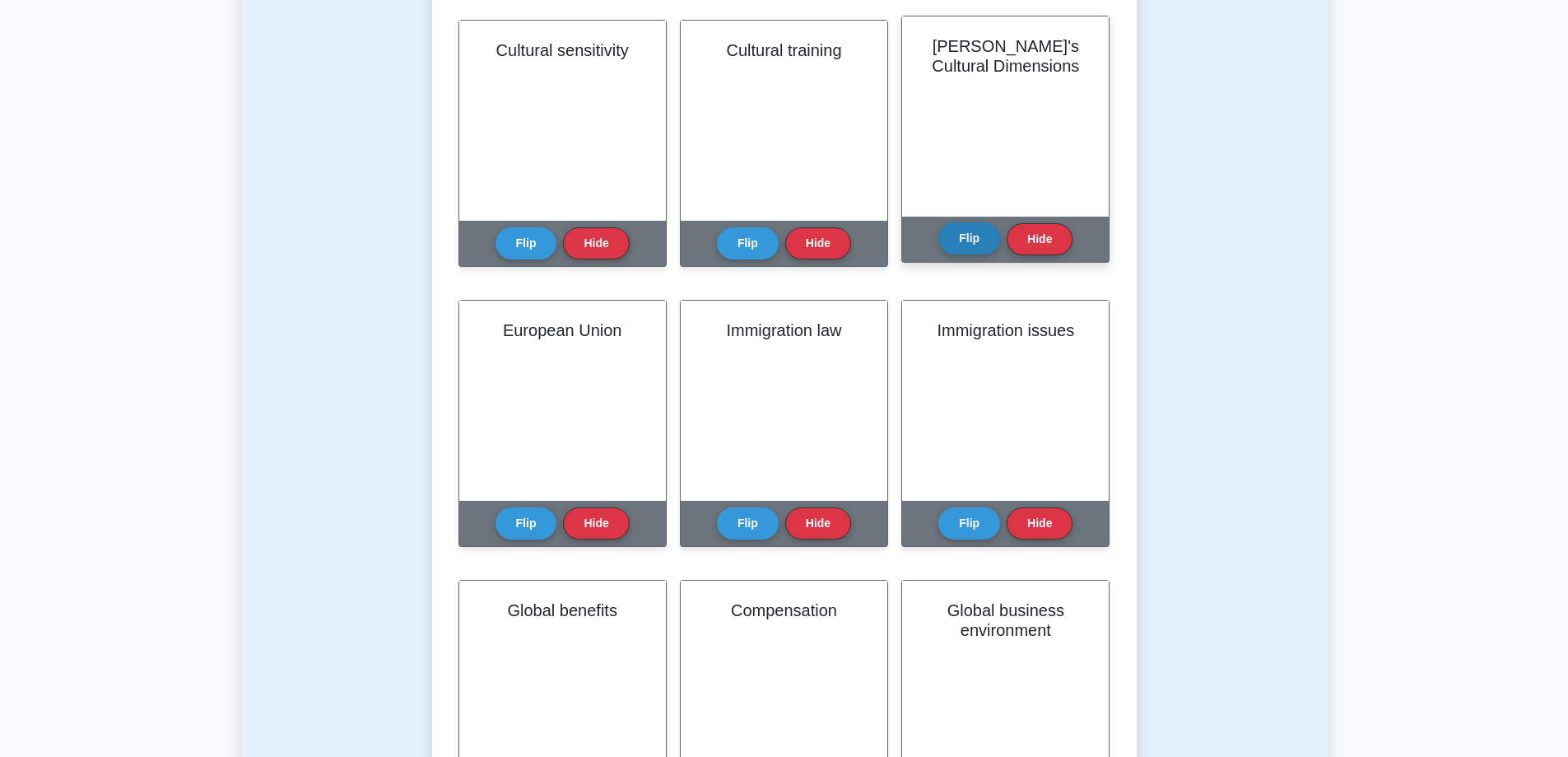
click at [988, 244] on button "Flip" at bounding box center [969, 238] width 62 height 32
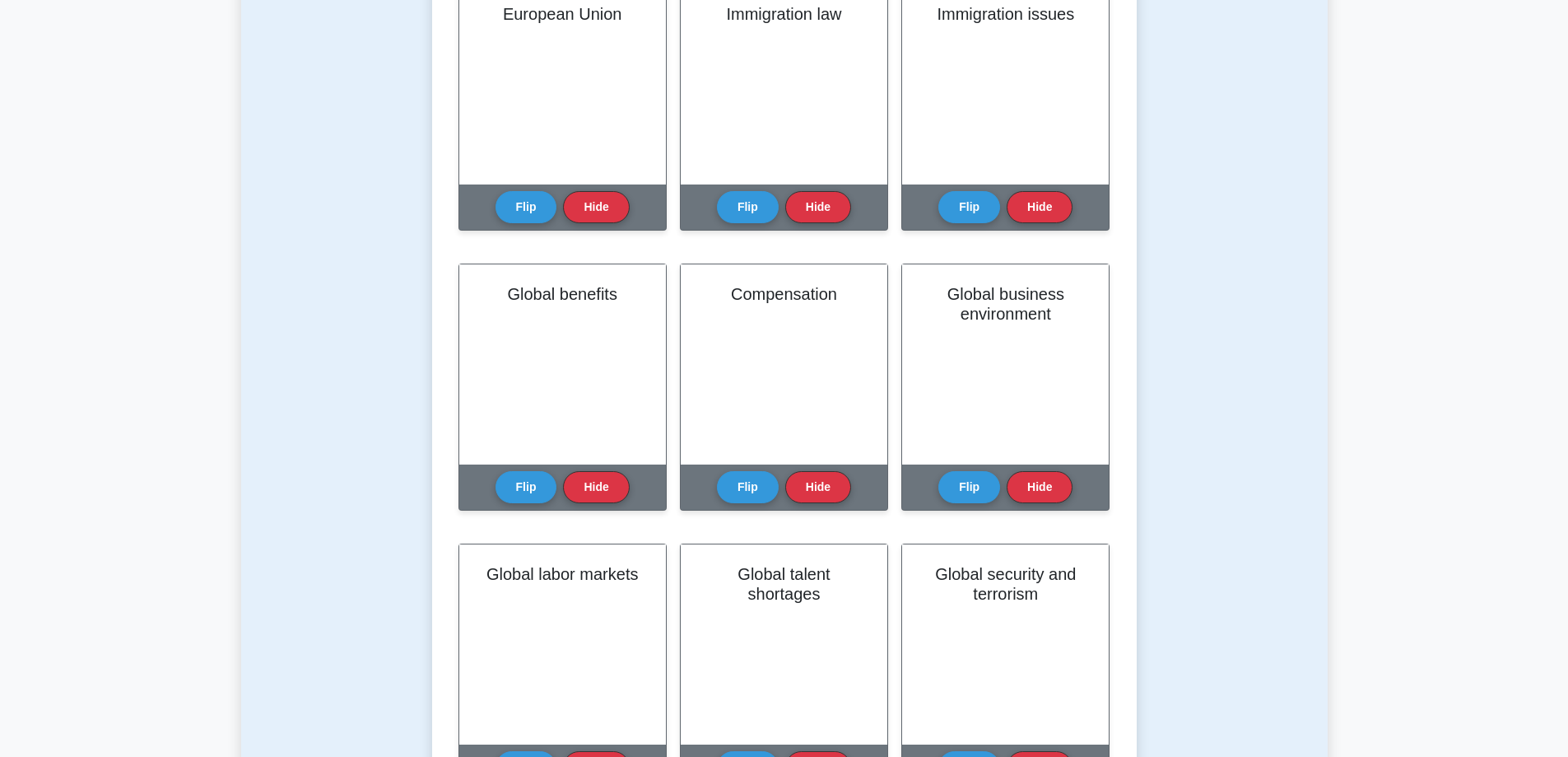
scroll to position [1565, 0]
